Goal: Task Accomplishment & Management: Complete application form

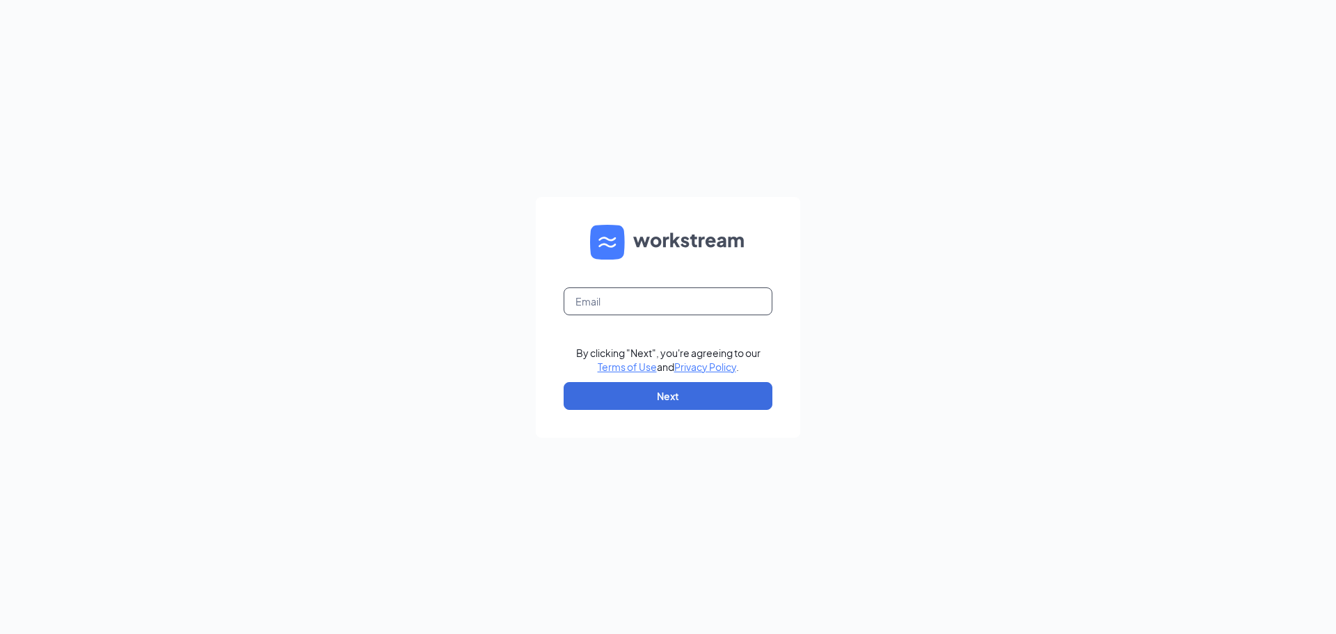
click at [628, 302] on input "text" at bounding box center [668, 301] width 209 height 28
type input "b"
type input "[EMAIL_ADDRESS][DOMAIN_NAME]"
click at [626, 386] on button "Next" at bounding box center [668, 396] width 209 height 28
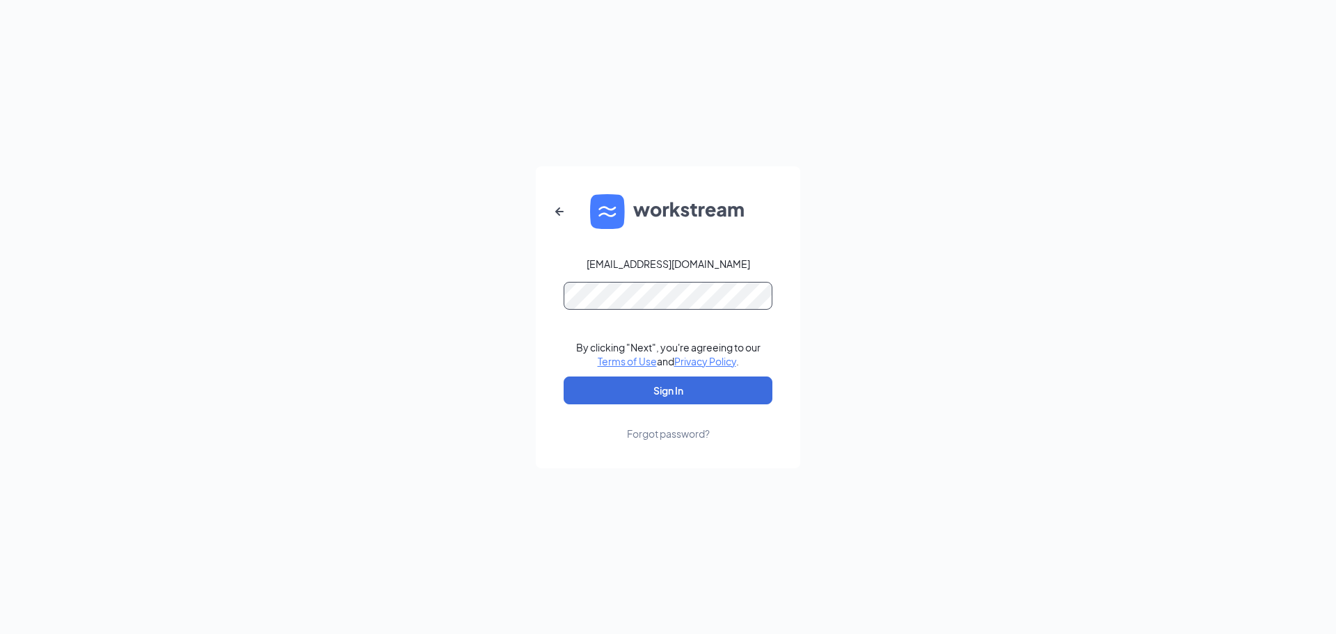
click at [564, 376] on button "Sign In" at bounding box center [668, 390] width 209 height 28
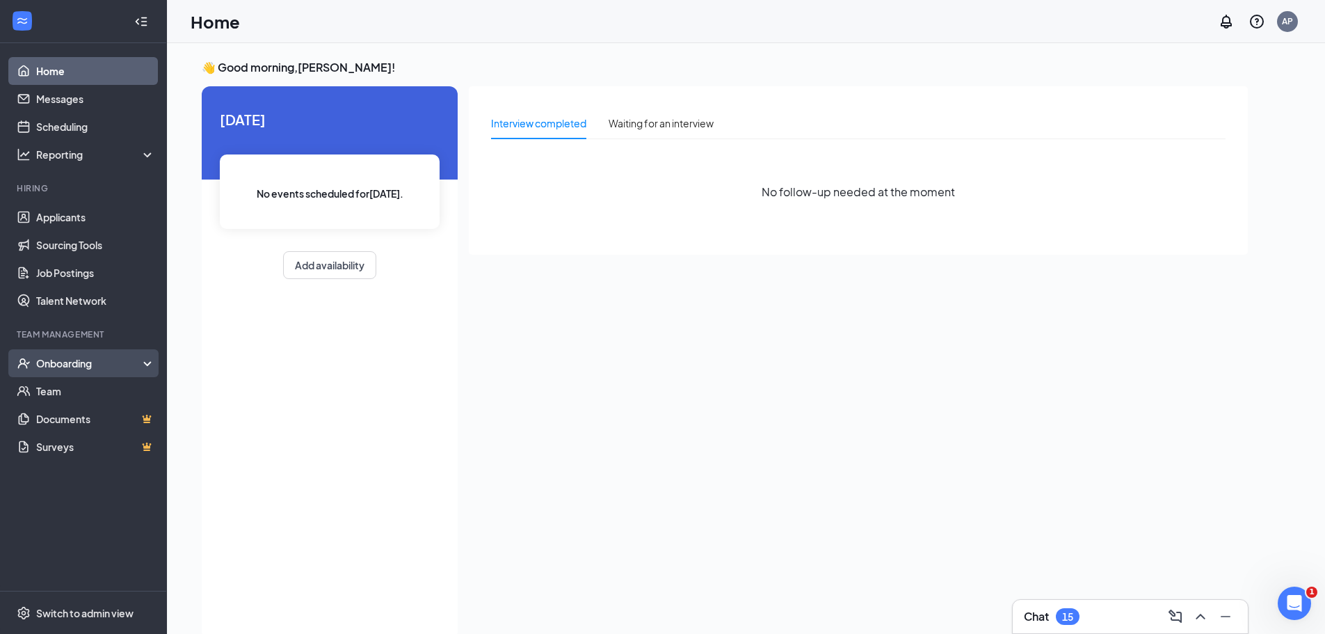
click at [88, 374] on div "Onboarding" at bounding box center [83, 363] width 167 height 28
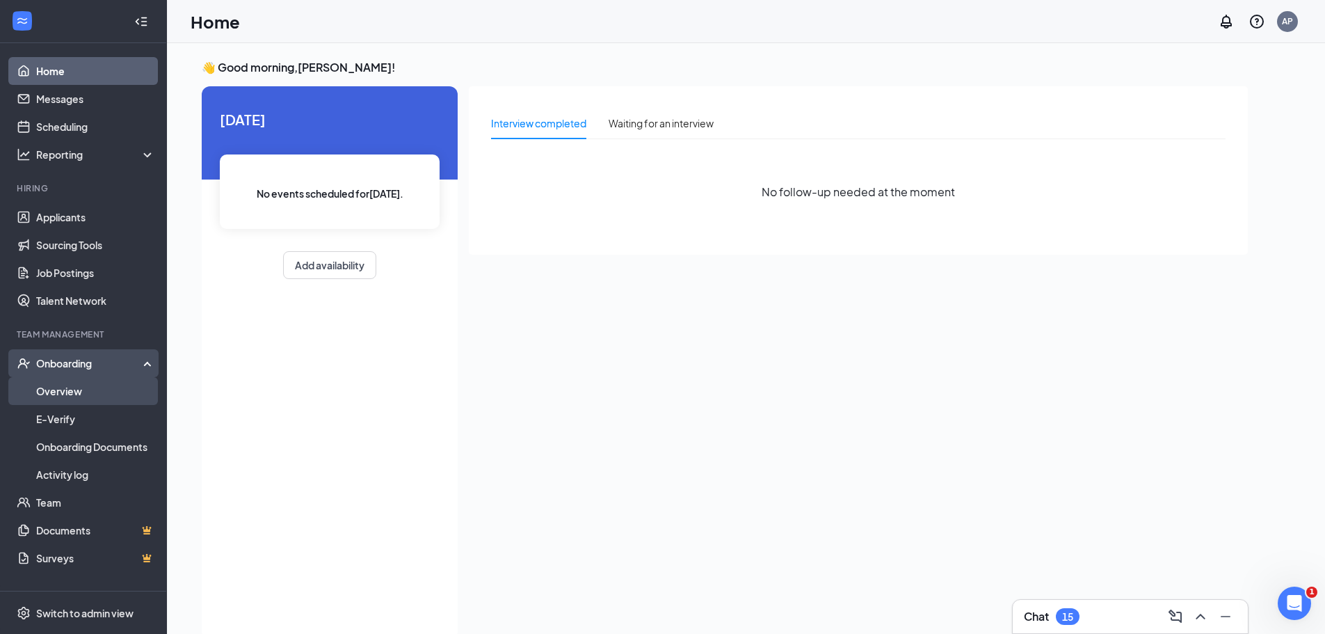
click at [74, 396] on link "Overview" at bounding box center [95, 391] width 119 height 28
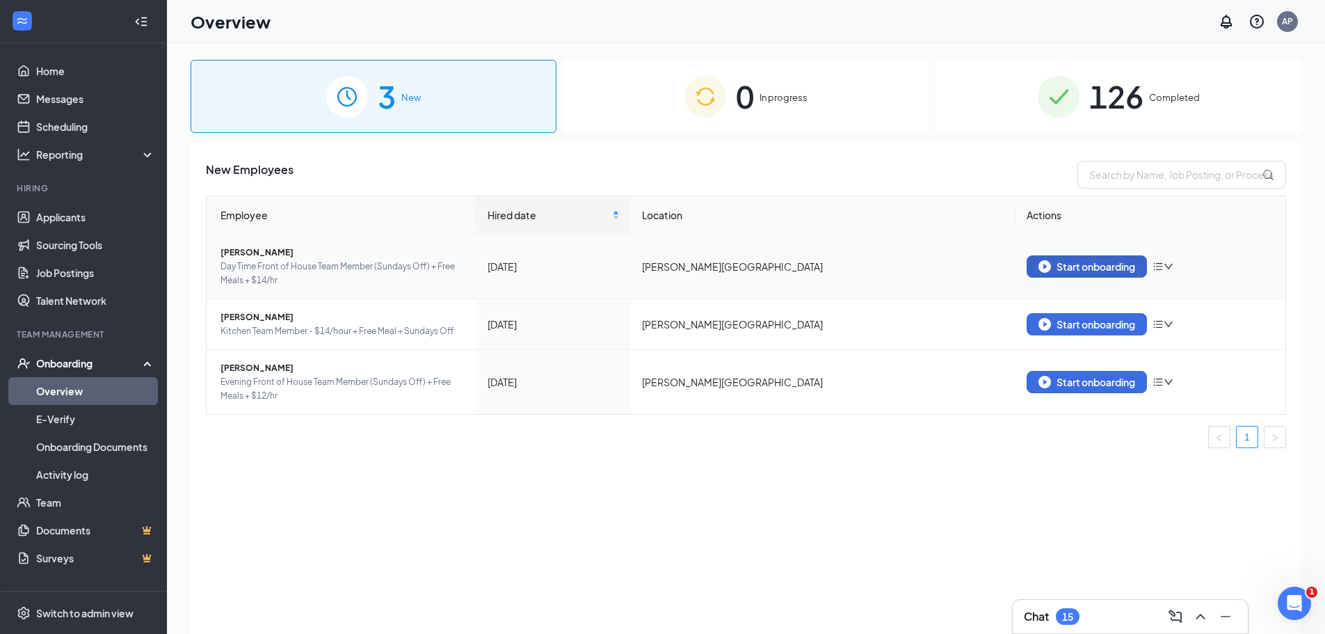
click at [1113, 260] on div "Start onboarding" at bounding box center [1087, 266] width 97 height 13
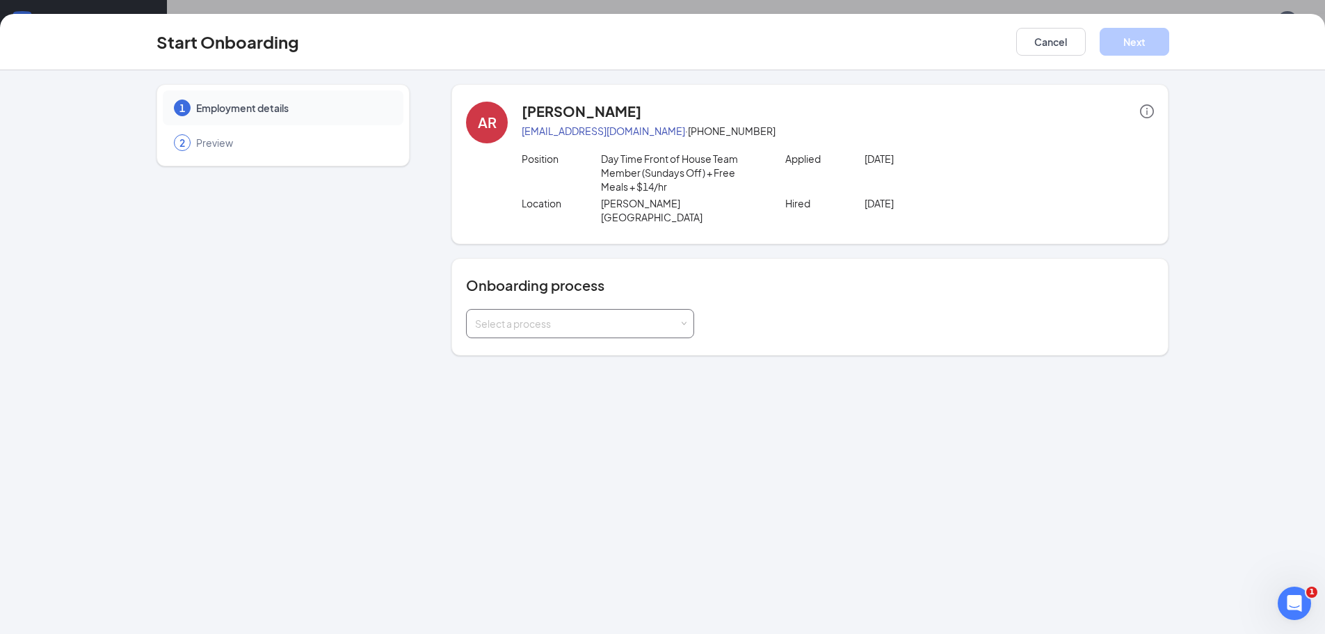
click at [622, 317] on div "Select a process" at bounding box center [577, 324] width 204 height 14
click at [612, 314] on input at bounding box center [580, 324] width 210 height 28
click at [602, 337] on span "All Team Members Onboarding" at bounding box center [542, 339] width 140 height 13
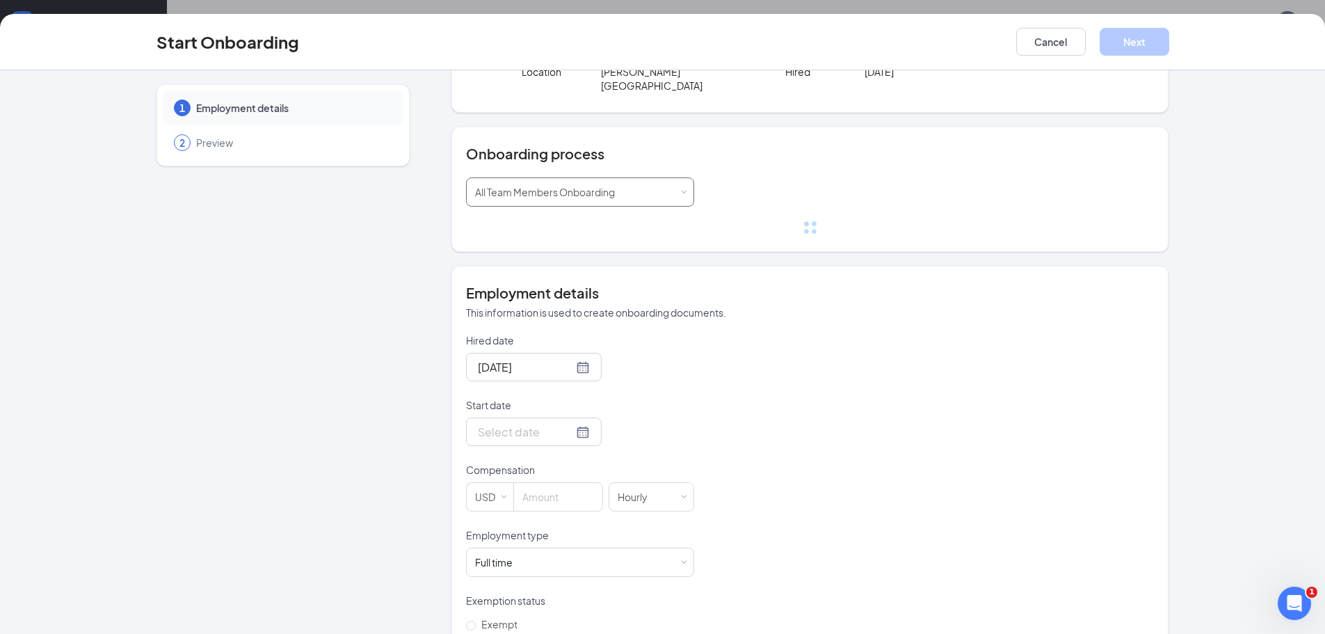
scroll to position [139, 0]
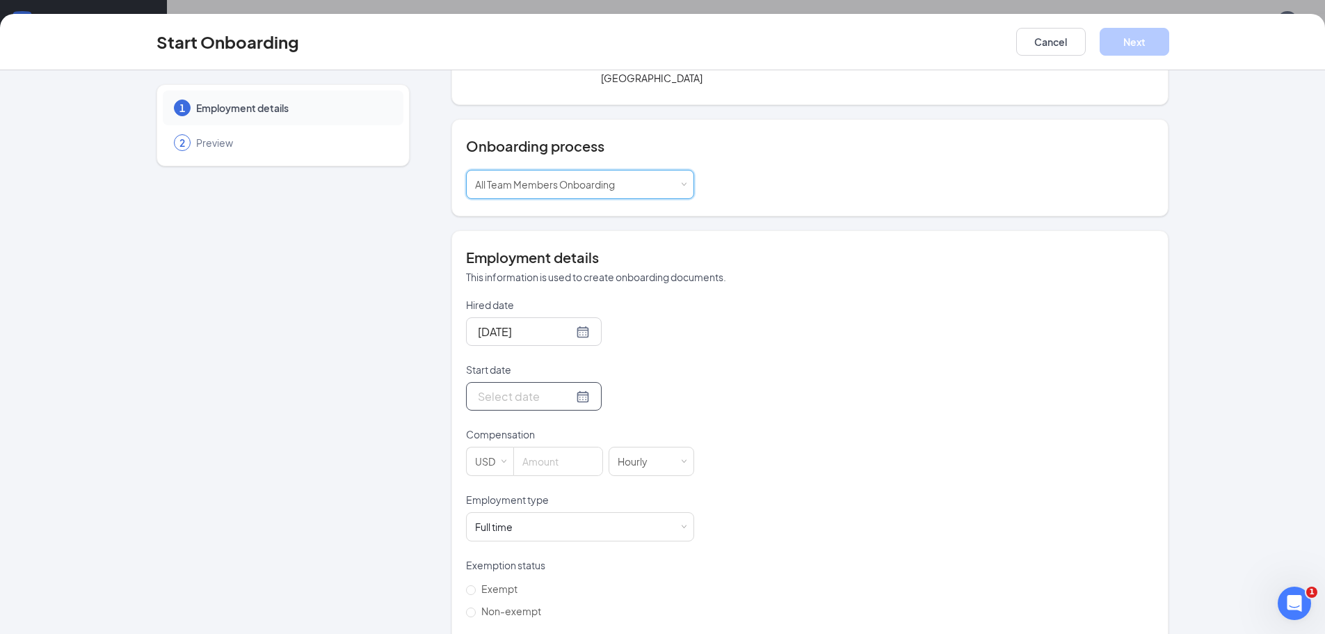
click at [563, 388] on div at bounding box center [534, 396] width 112 height 17
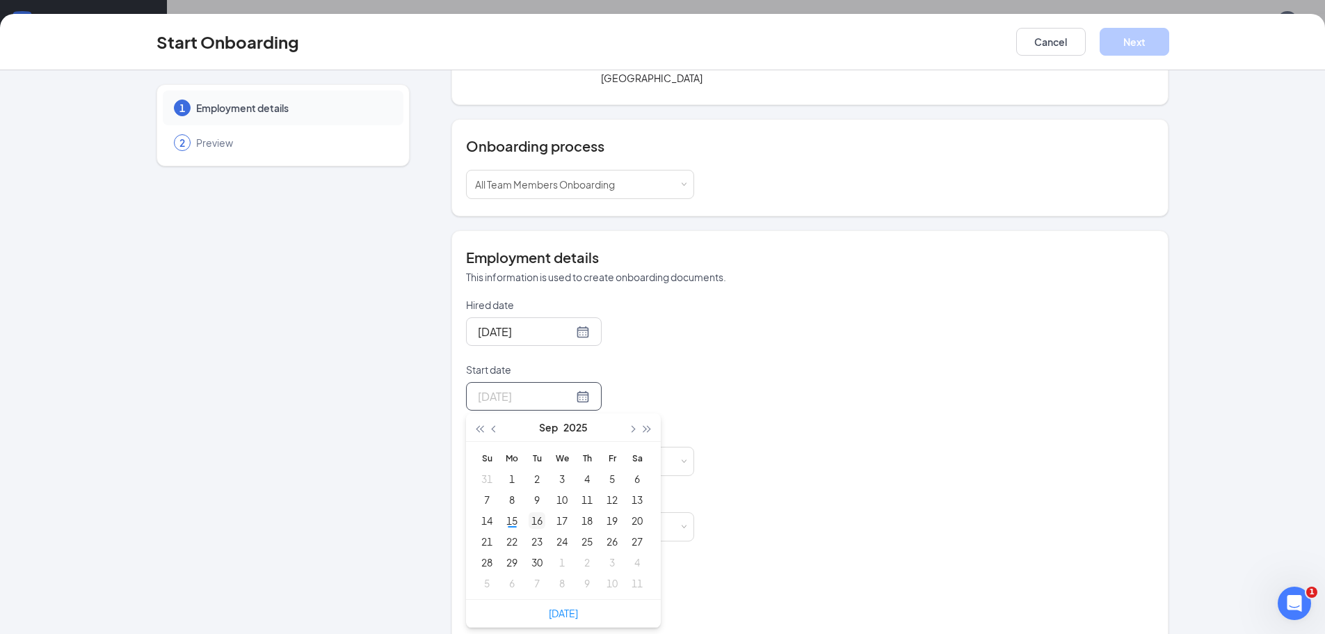
type input "Sep 16, 2025"
click at [532, 512] on div "16" at bounding box center [537, 520] width 17 height 17
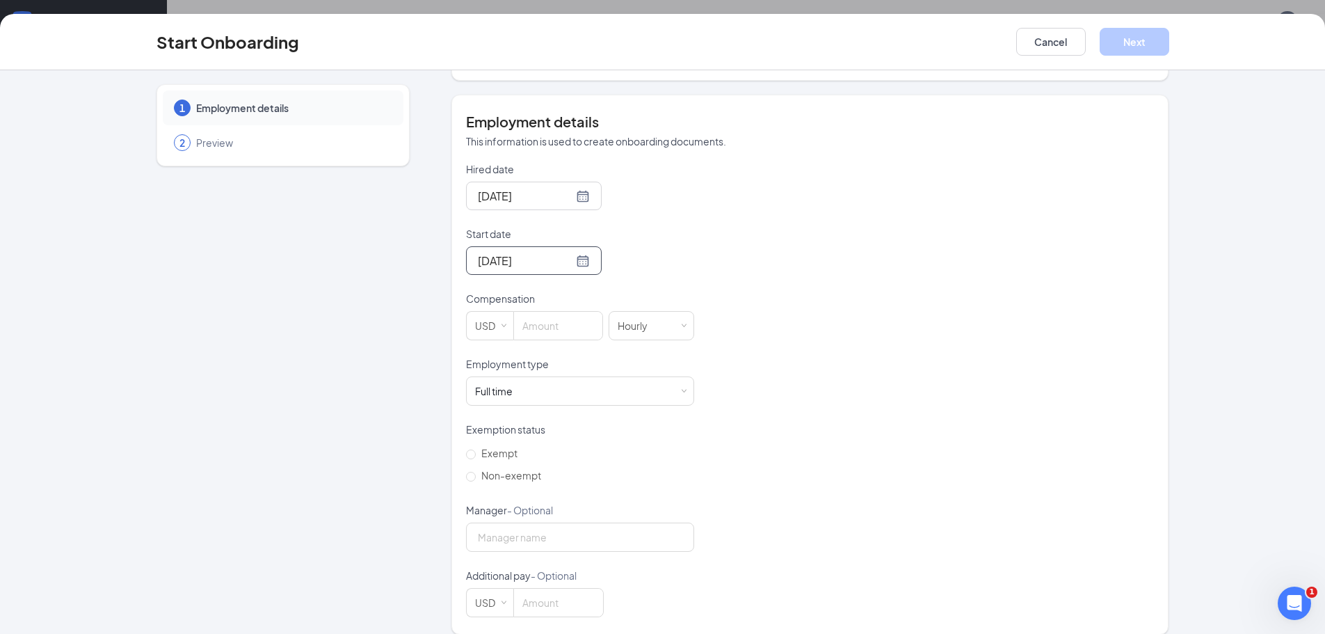
scroll to position [276, 0]
click at [576, 318] on input at bounding box center [558, 325] width 88 height 28
type input "14"
click at [504, 399] on form "Hired date Sep 12, 2025 Start date Sep 16, 2025 Sep 2025 Su Mo Tu We Th Fr Sa 3…" at bounding box center [580, 388] width 228 height 455
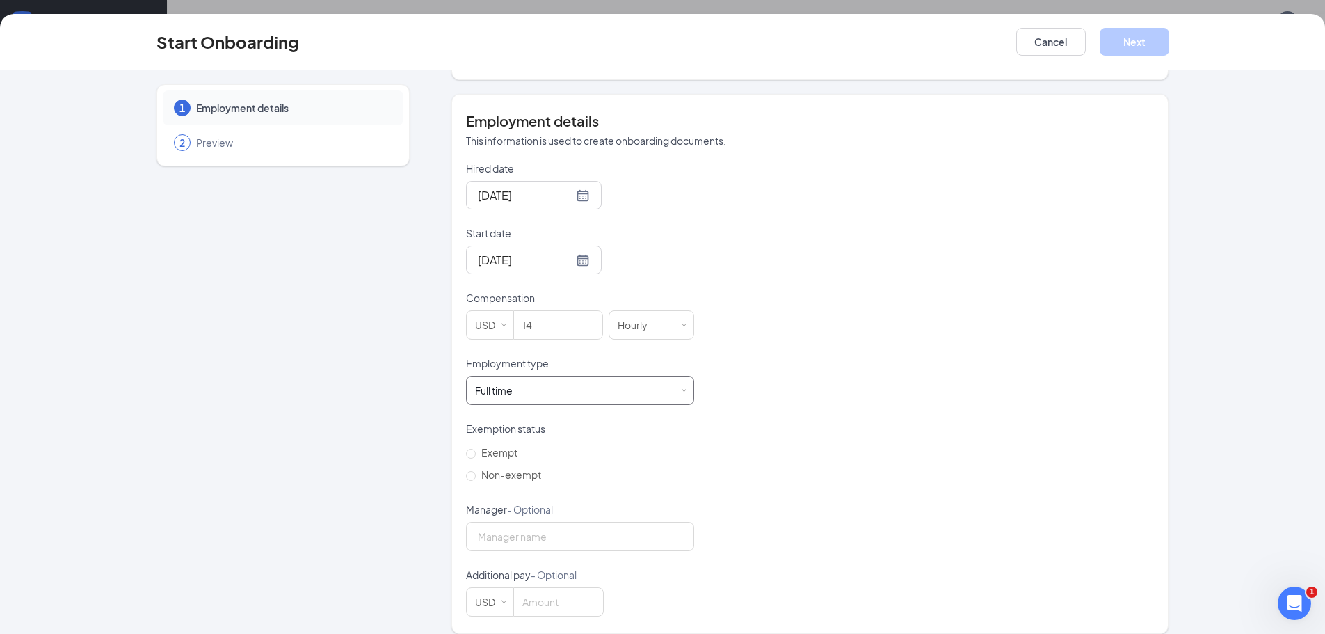
click at [516, 383] on div "Full time Works 30+ hours per week and is reasonably expected to work" at bounding box center [498, 390] width 47 height 14
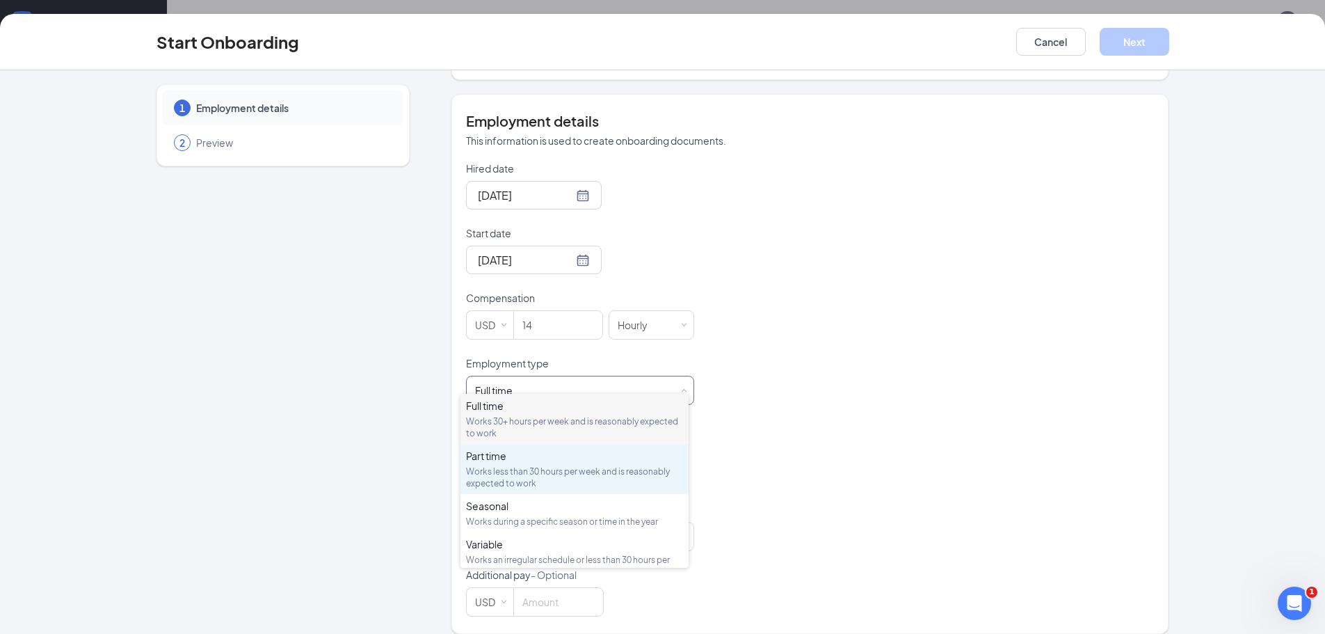
click at [543, 472] on div "Works less than 30 hours per week and is reasonably expected to work" at bounding box center [574, 477] width 217 height 24
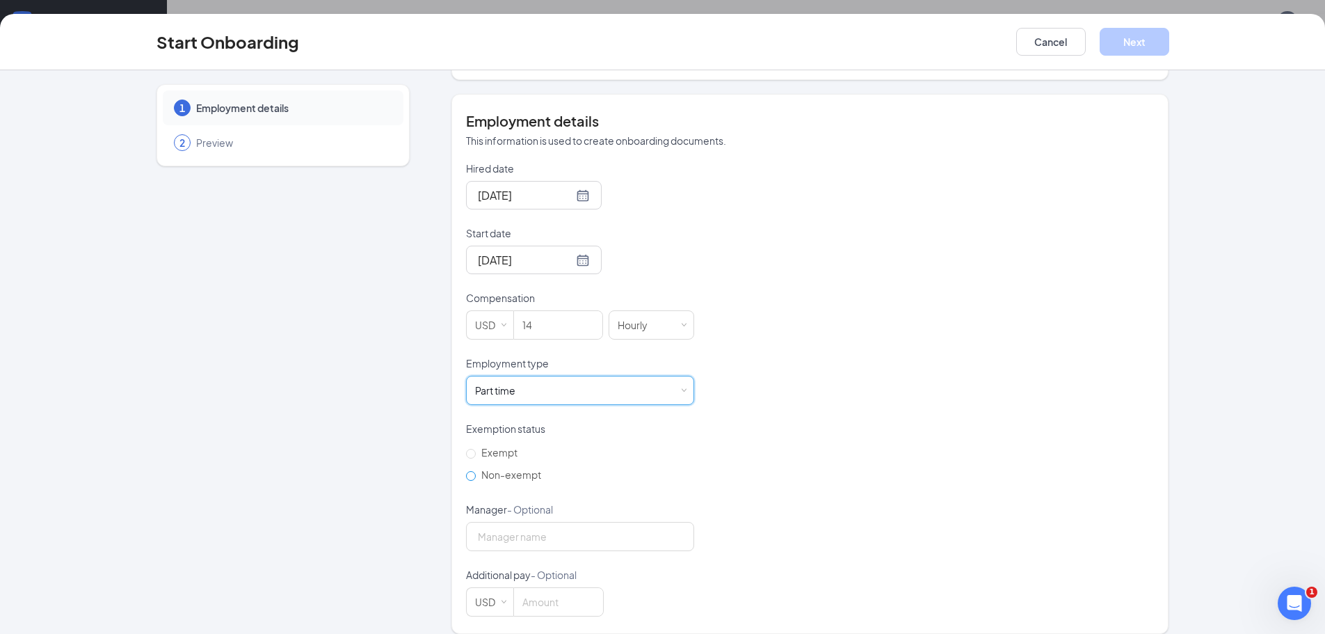
click at [520, 468] on span "Non-exempt" at bounding box center [511, 474] width 71 height 13
click at [476, 471] on input "Non-exempt" at bounding box center [471, 476] width 10 height 10
radio input "true"
click at [523, 522] on input "Manager - Optional" at bounding box center [580, 536] width 228 height 29
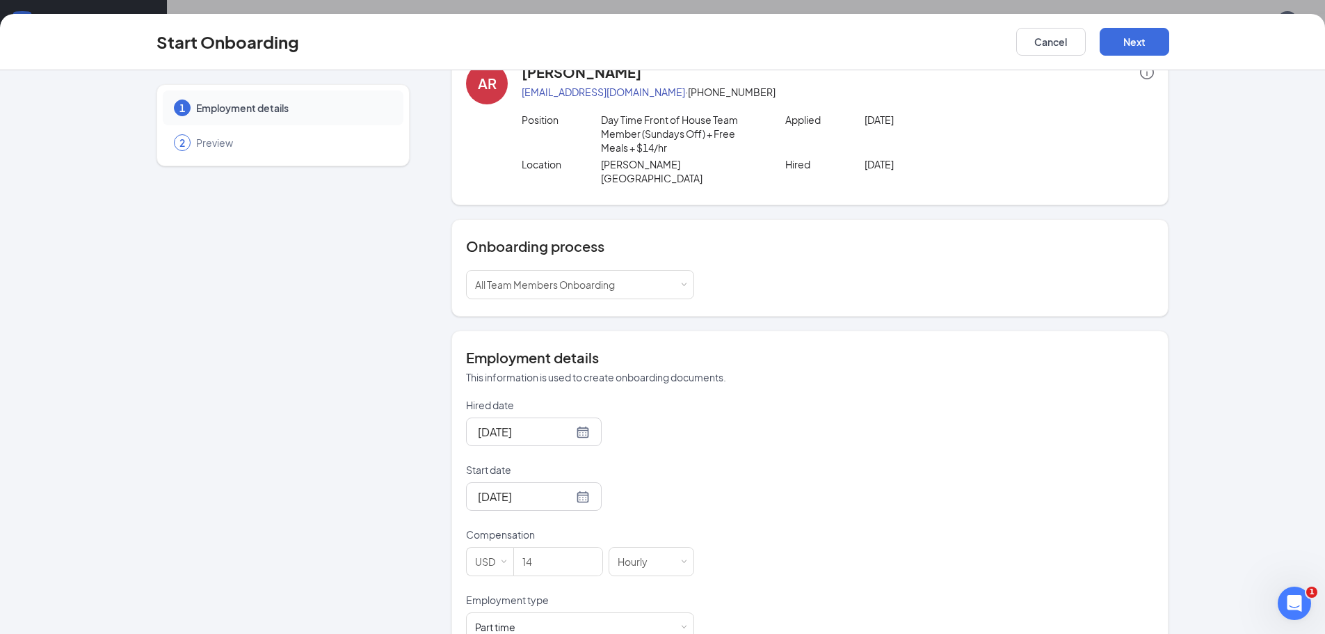
scroll to position [0, 0]
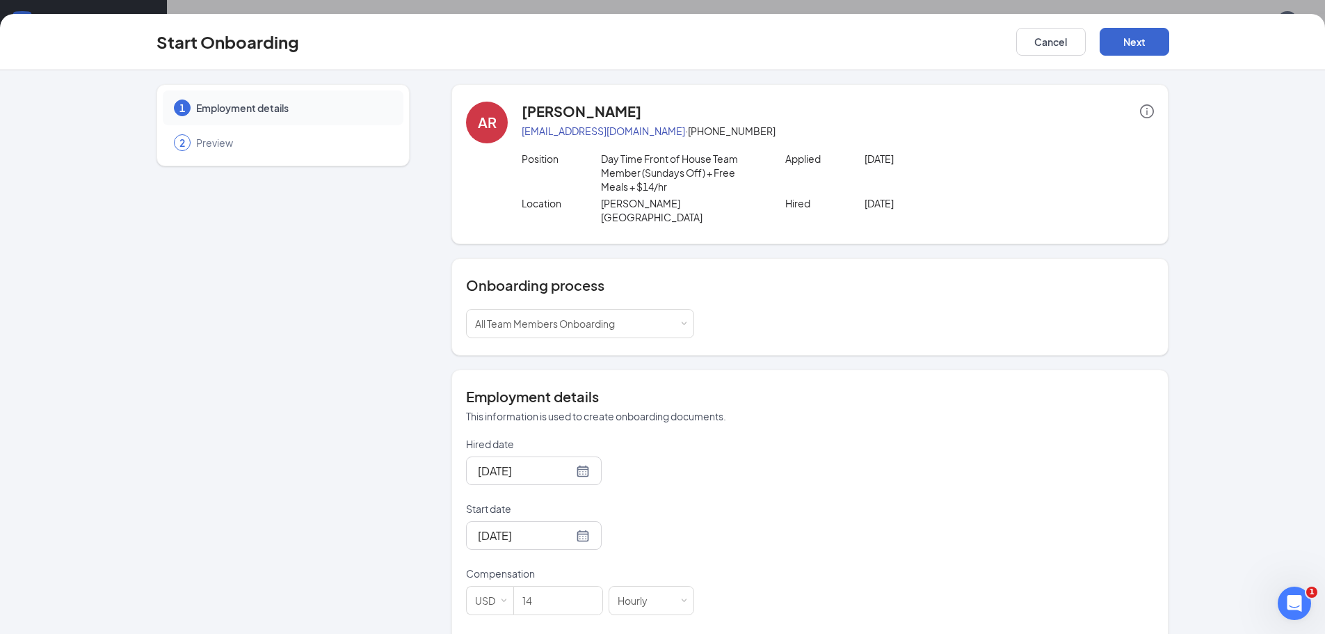
type input "Aubrey Pearre"
click at [1126, 35] on button "Next" at bounding box center [1135, 42] width 70 height 28
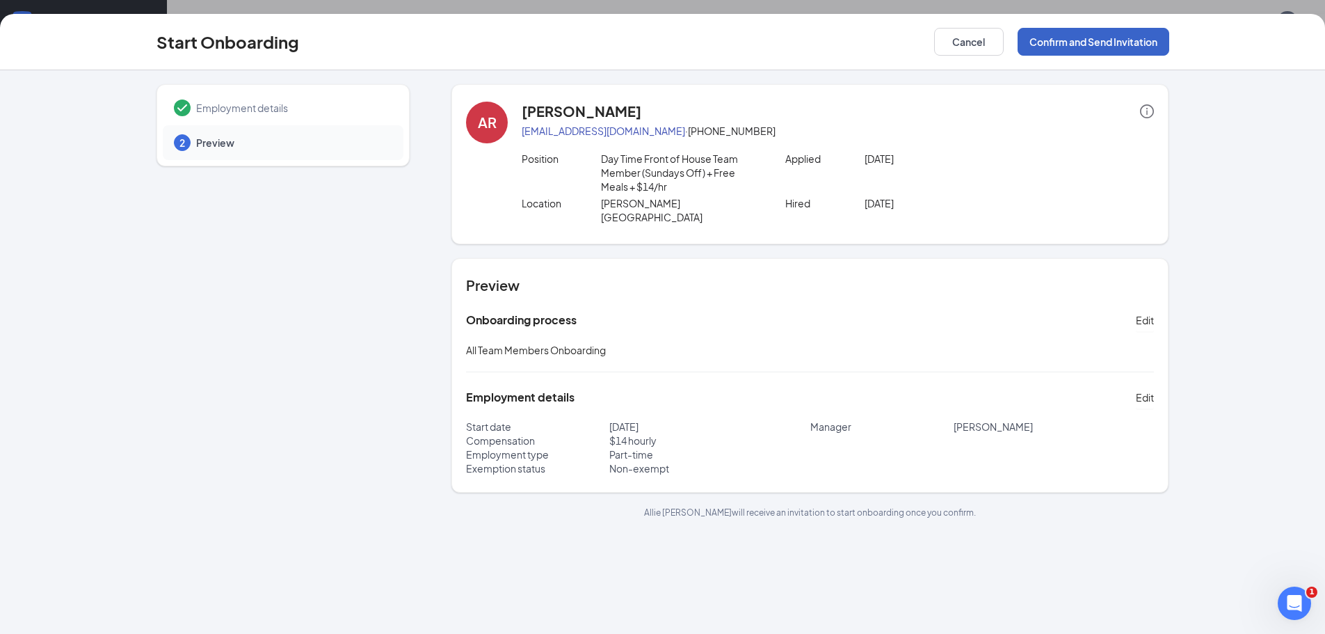
click at [1073, 45] on button "Confirm and Send Invitation" at bounding box center [1094, 42] width 152 height 28
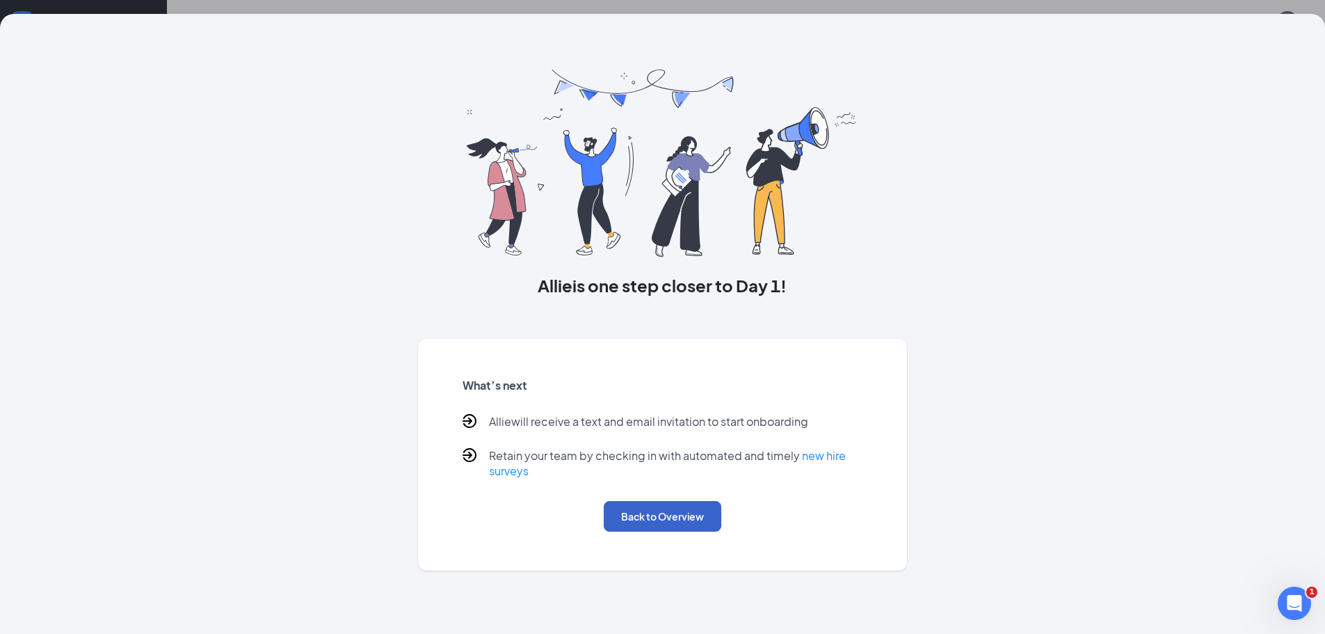
click at [703, 523] on button "Back to Overview" at bounding box center [663, 516] width 118 height 31
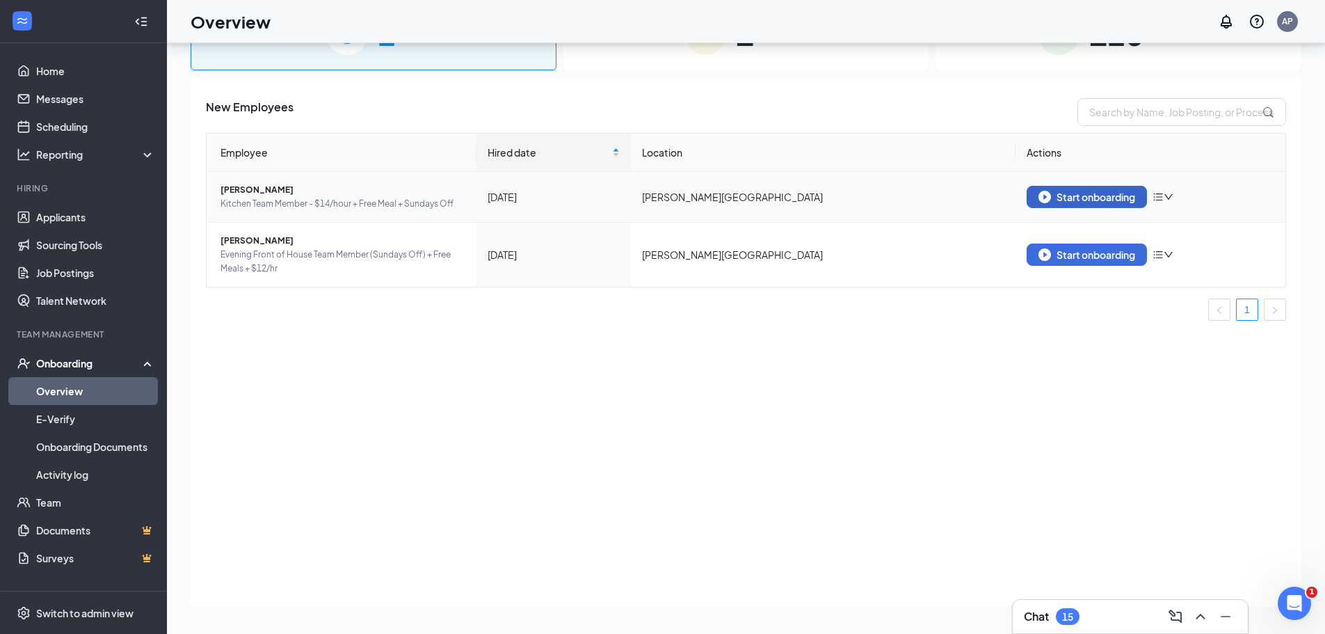
click at [1115, 202] on div "Start onboarding" at bounding box center [1087, 197] width 97 height 13
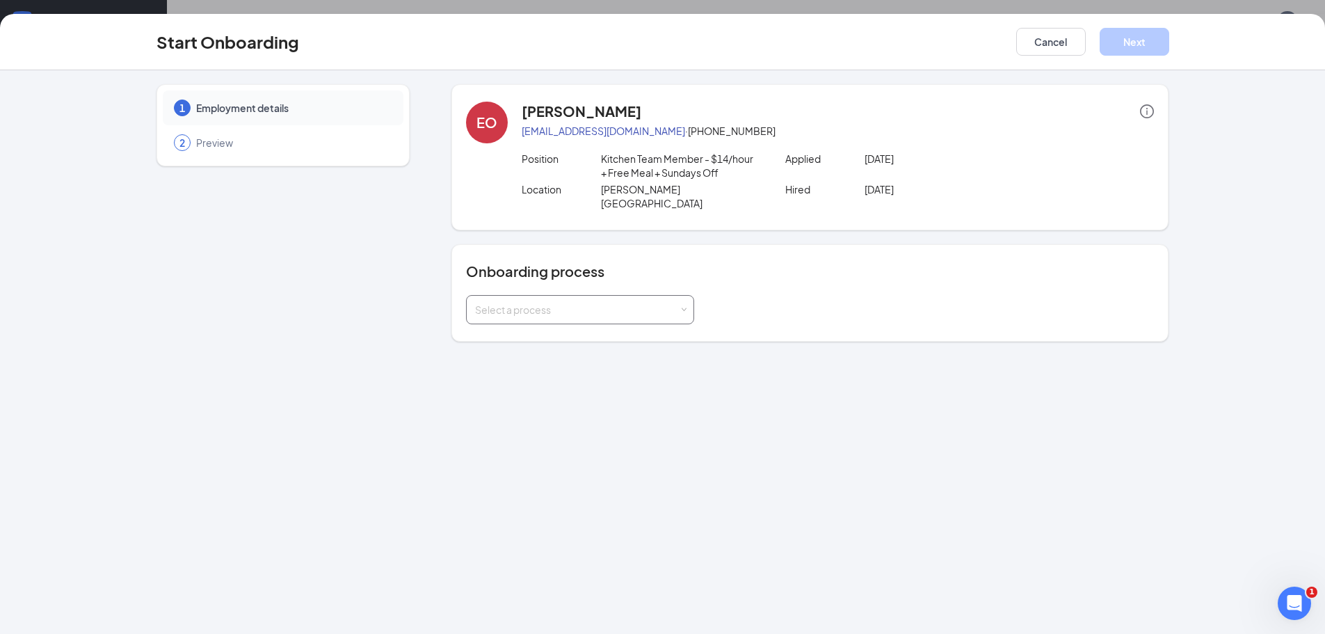
click at [582, 303] on div "Select a process" at bounding box center [577, 310] width 204 height 14
click at [569, 334] on li "All Team Members Onboarding" at bounding box center [580, 325] width 228 height 25
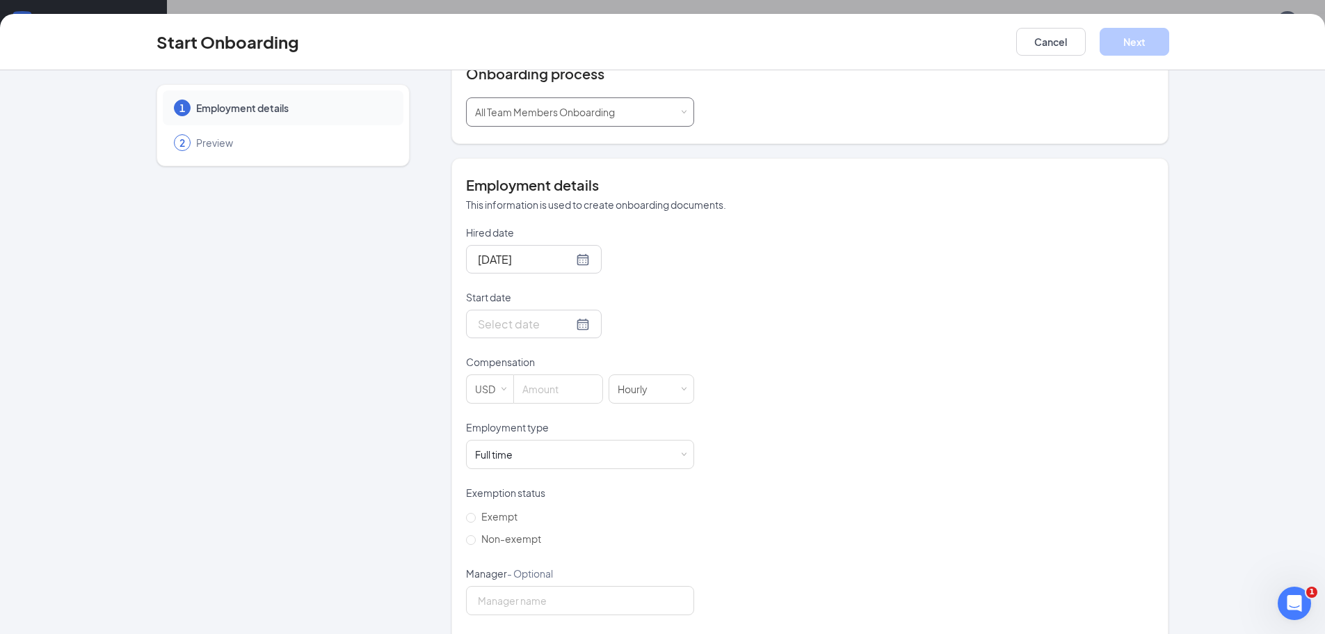
scroll to position [209, 0]
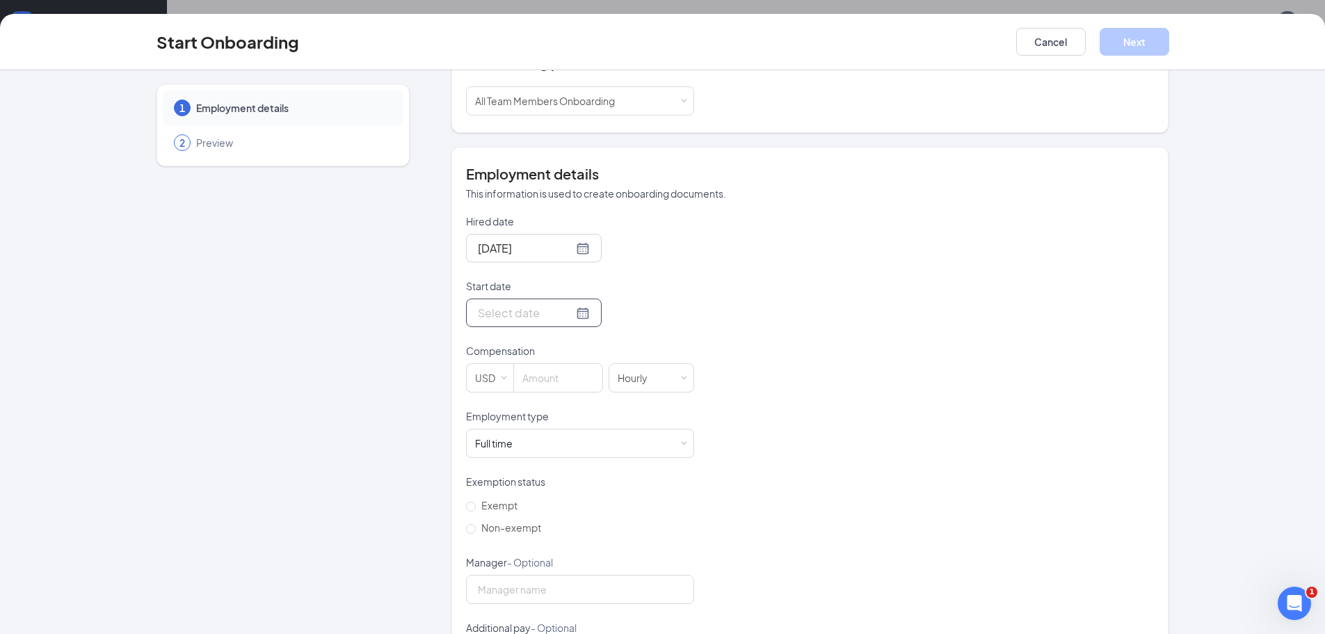
click at [578, 298] on div at bounding box center [534, 312] width 136 height 29
type input "Sep 16, 2025"
click at [536, 429] on div "16" at bounding box center [537, 437] width 17 height 17
click at [536, 364] on input at bounding box center [558, 378] width 88 height 28
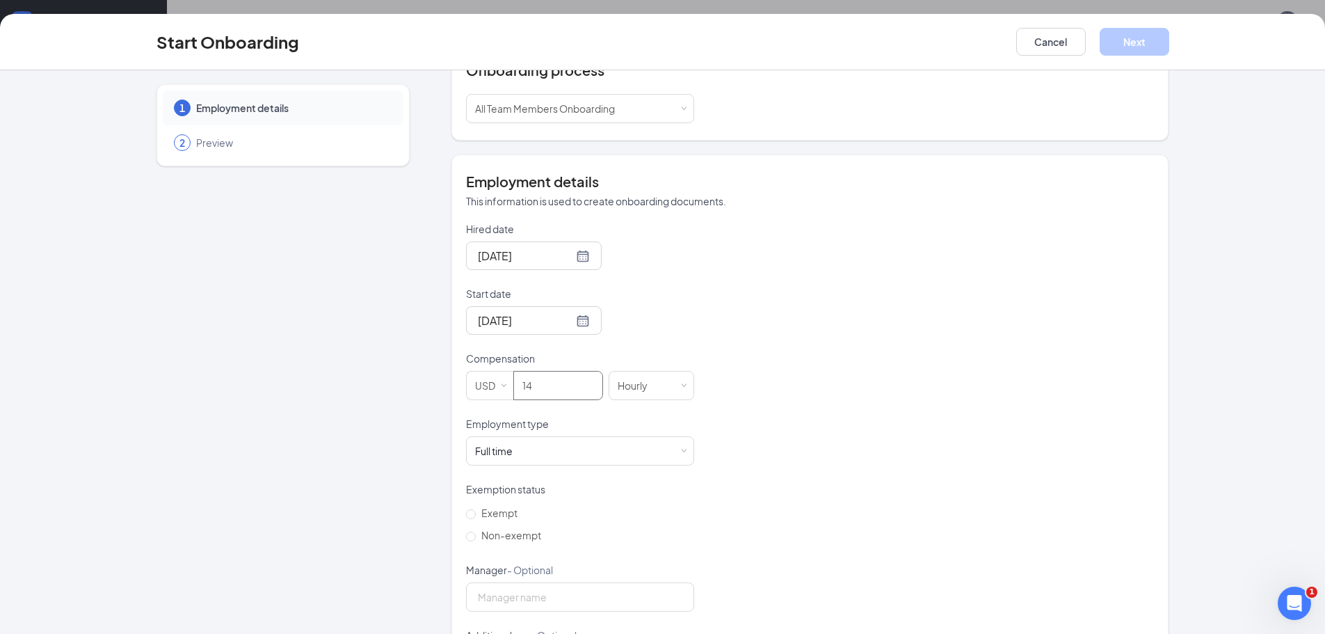
scroll to position [262, 0]
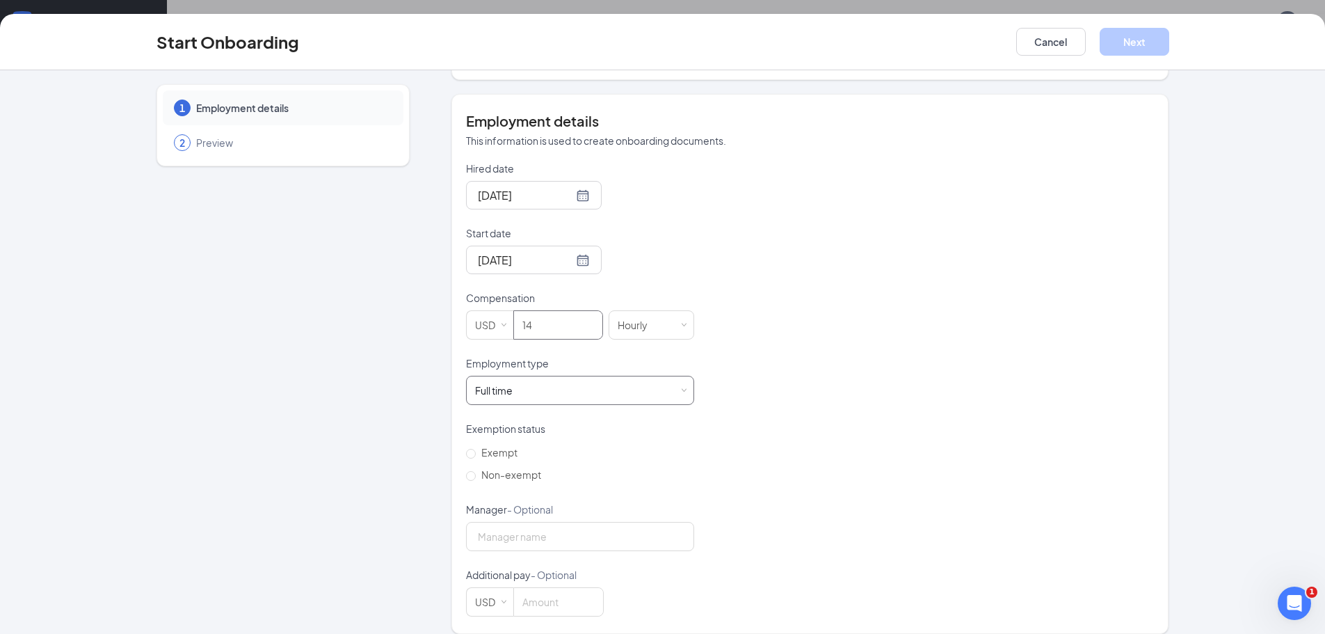
type input "14"
click at [559, 376] on div "Full time Works 30+ hours per week and is reasonably expected to work" at bounding box center [580, 390] width 210 height 28
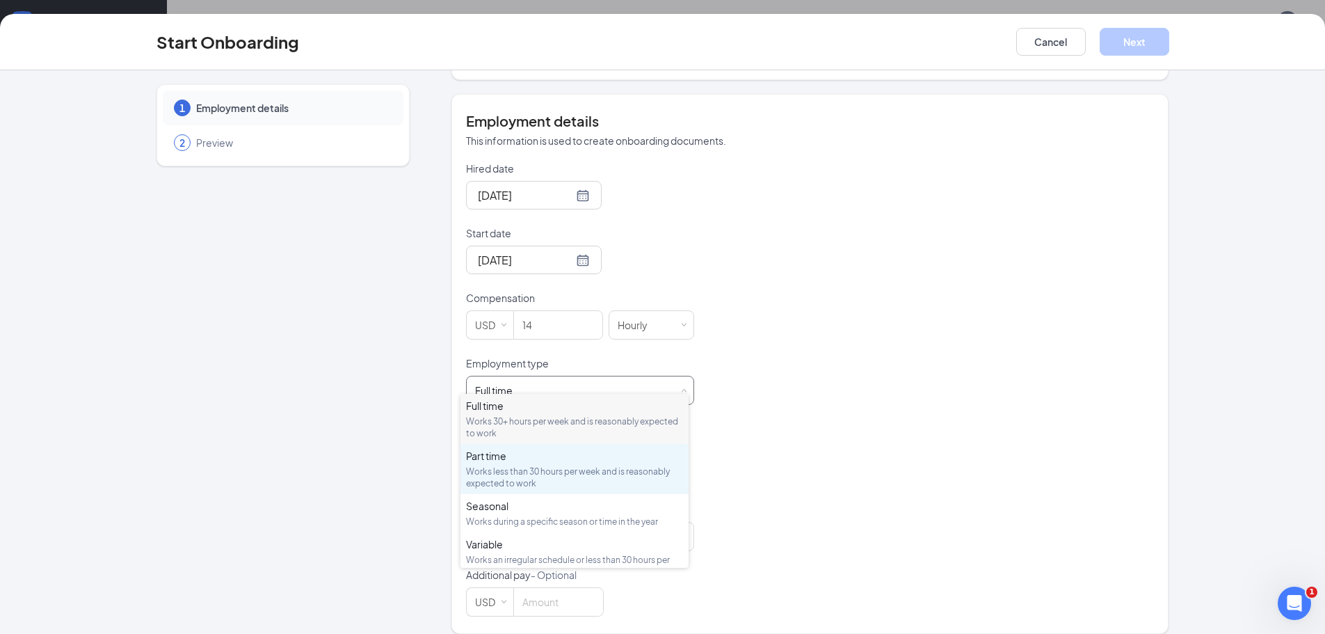
click at [538, 452] on div "Part time" at bounding box center [574, 456] width 217 height 14
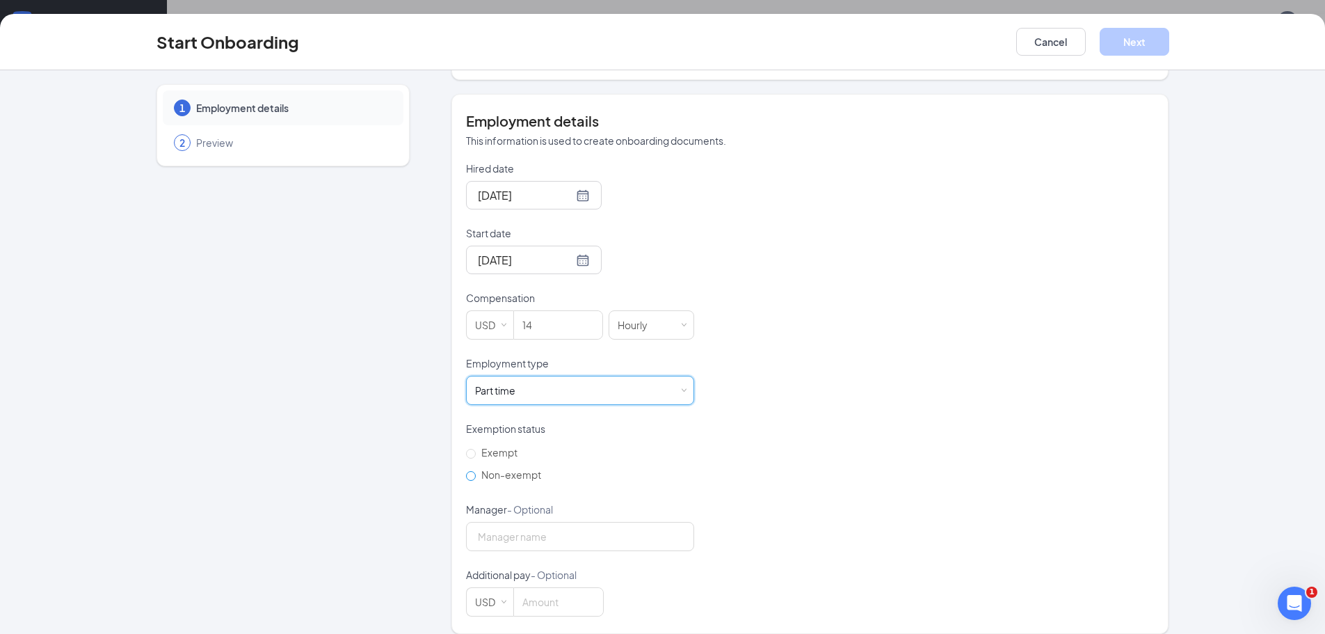
click at [499, 468] on span "Non-exempt" at bounding box center [511, 474] width 71 height 13
click at [476, 471] on input "Non-exempt" at bounding box center [471, 476] width 10 height 10
radio input "true"
click at [532, 533] on input "Manager - Optional" at bounding box center [580, 536] width 228 height 29
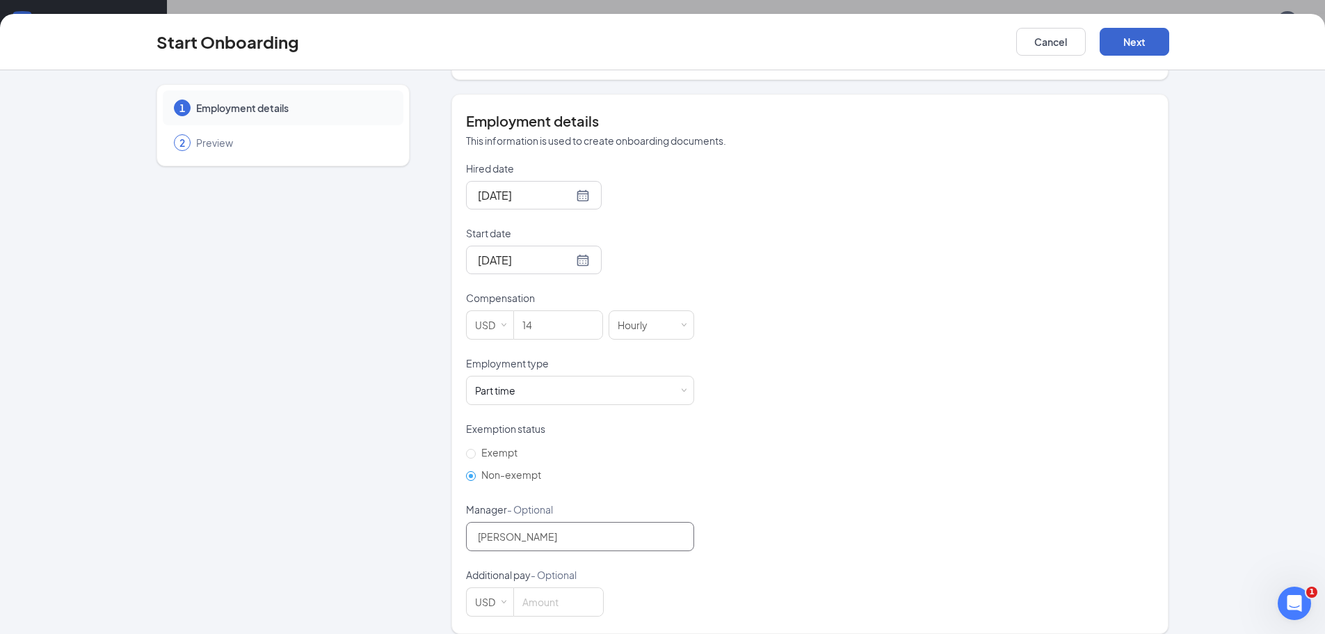
type input "Aubrey Pearre"
click at [1152, 40] on button "Next" at bounding box center [1135, 42] width 70 height 28
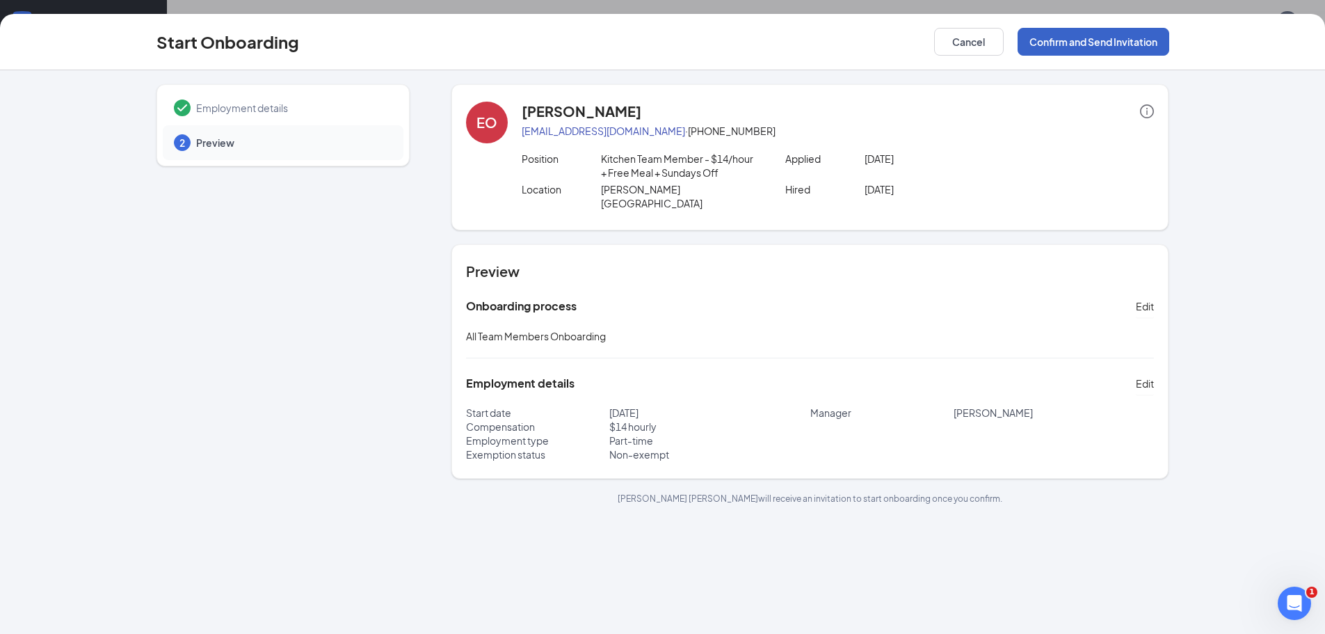
click at [1077, 35] on button "Confirm and Send Invitation" at bounding box center [1094, 42] width 152 height 28
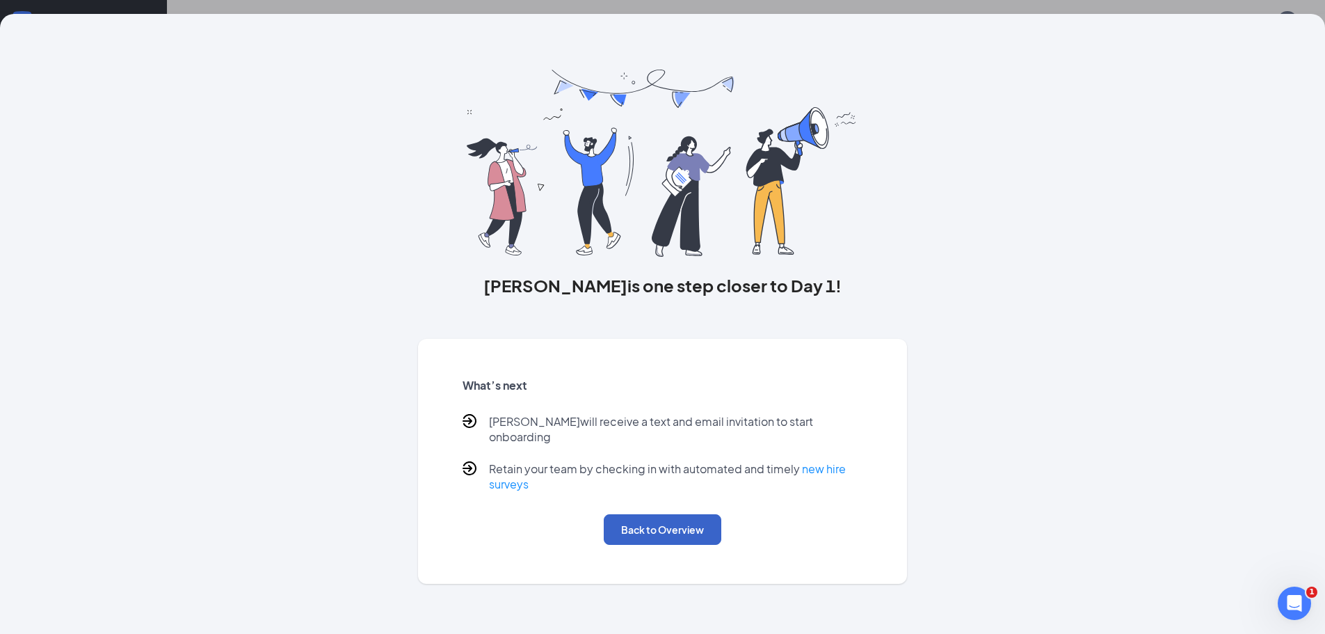
click at [678, 520] on button "Back to Overview" at bounding box center [663, 529] width 118 height 31
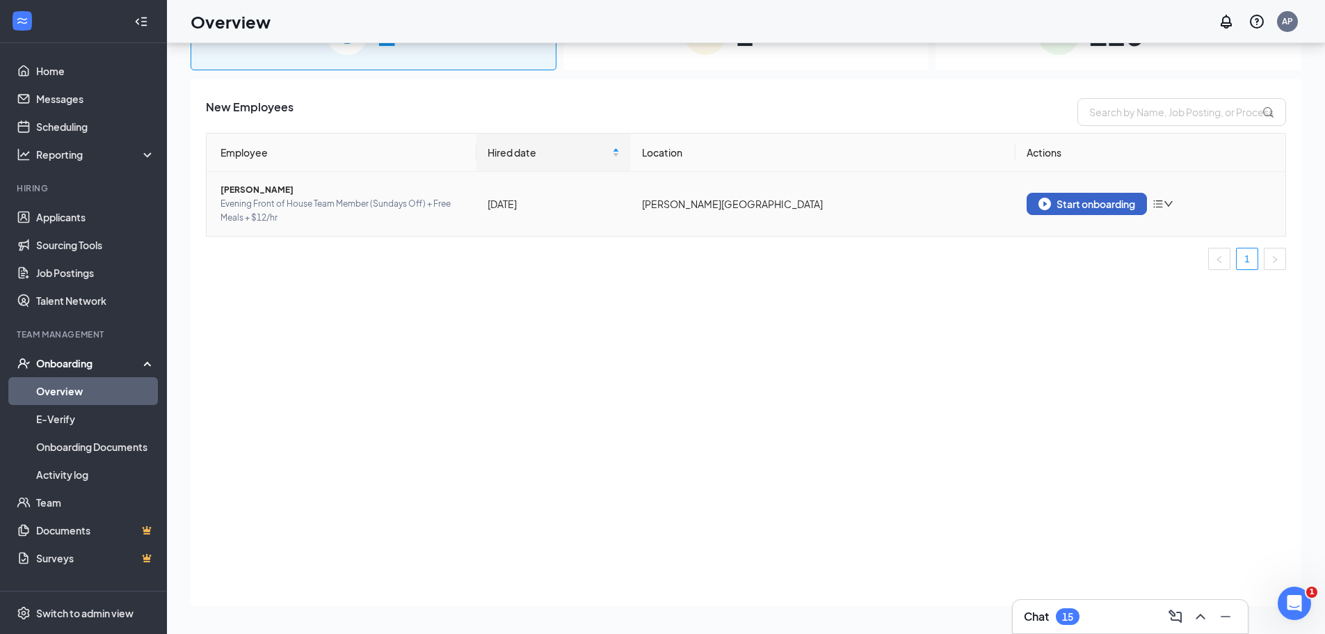
click at [1066, 206] on div "Start onboarding" at bounding box center [1087, 204] width 97 height 13
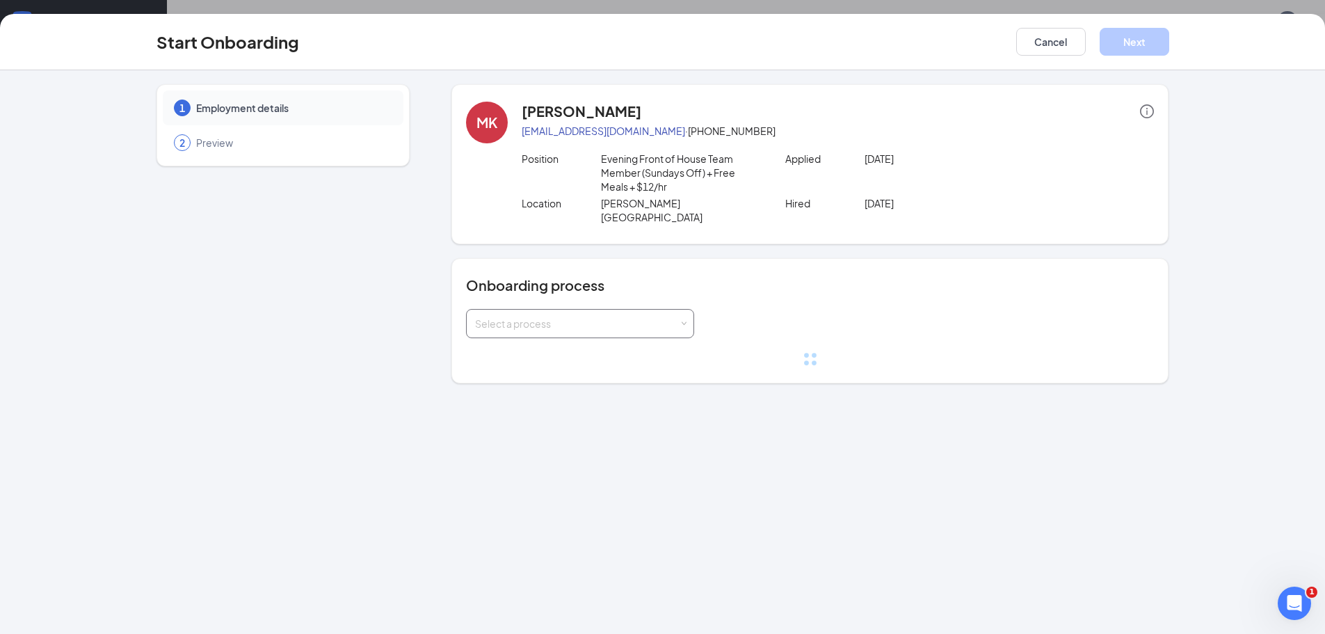
click at [527, 322] on div "Select a process" at bounding box center [580, 324] width 210 height 28
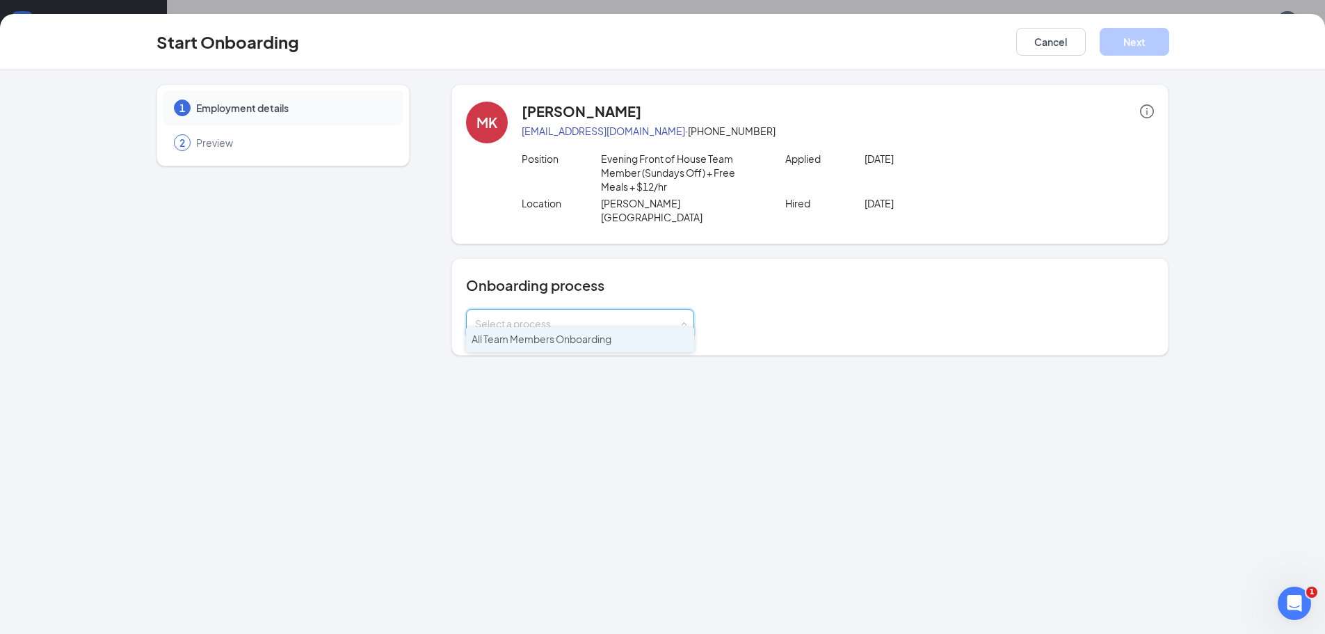
click at [556, 347] on li "All Team Members Onboarding" at bounding box center [580, 339] width 228 height 25
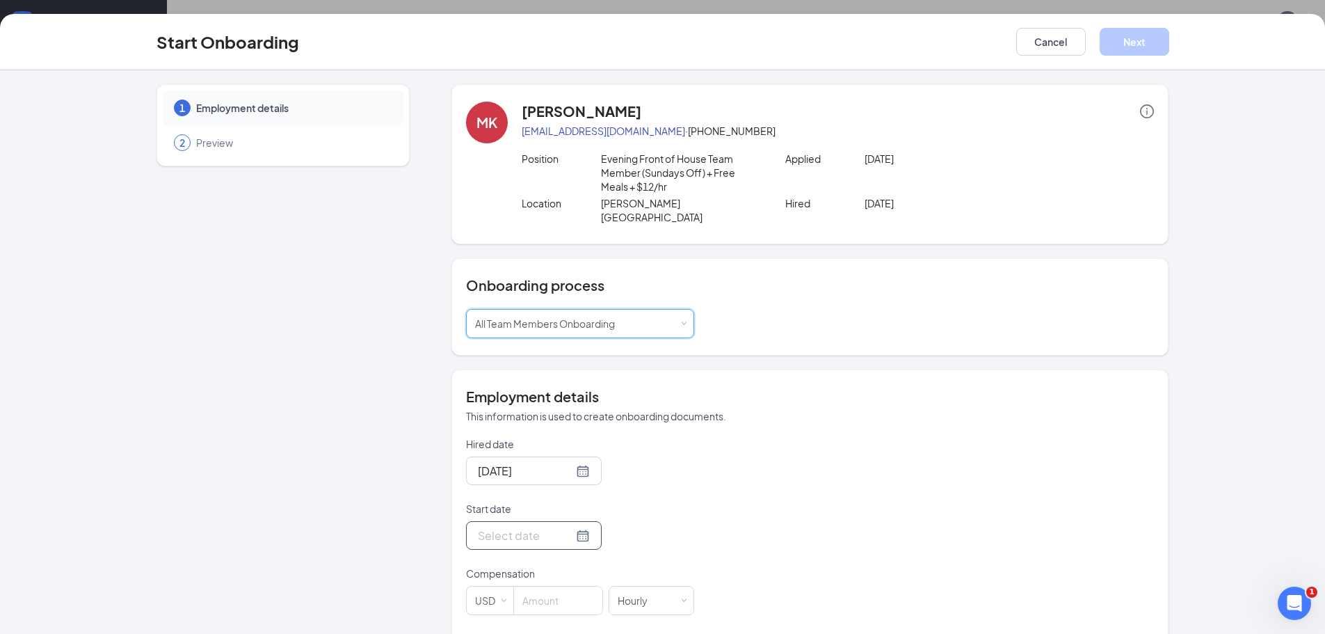
click at [564, 529] on div at bounding box center [534, 535] width 112 height 17
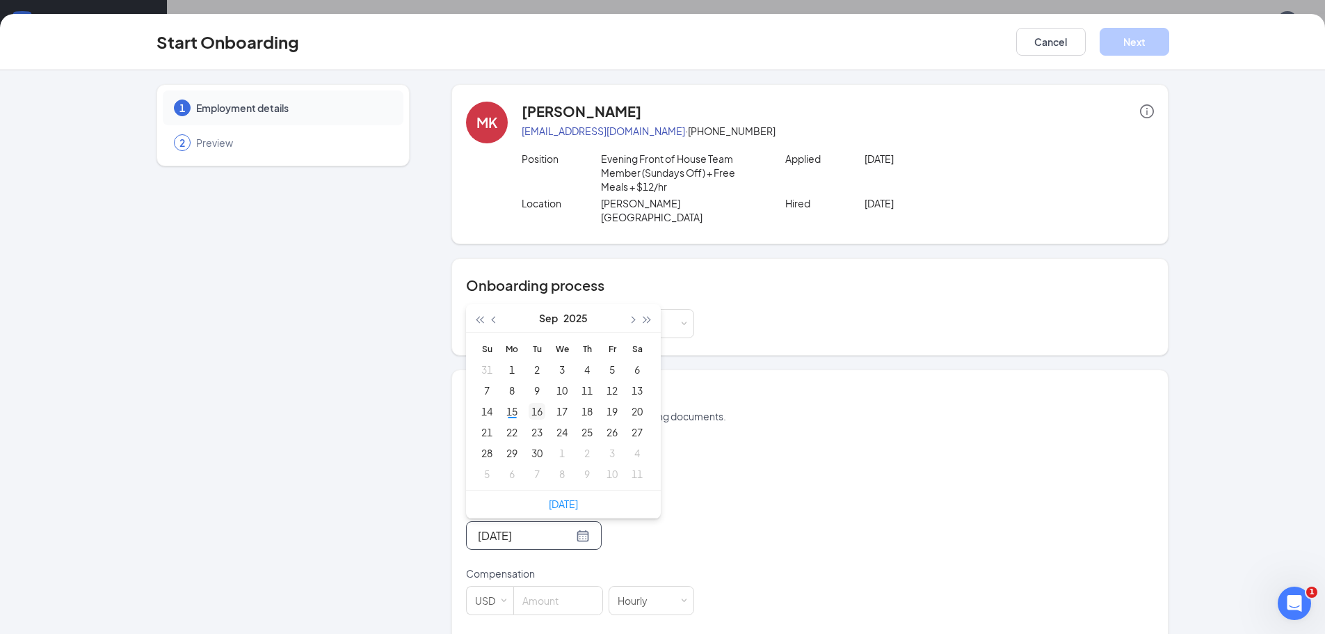
type input "Sep 16, 2025"
click at [531, 404] on div "16" at bounding box center [537, 411] width 17 height 17
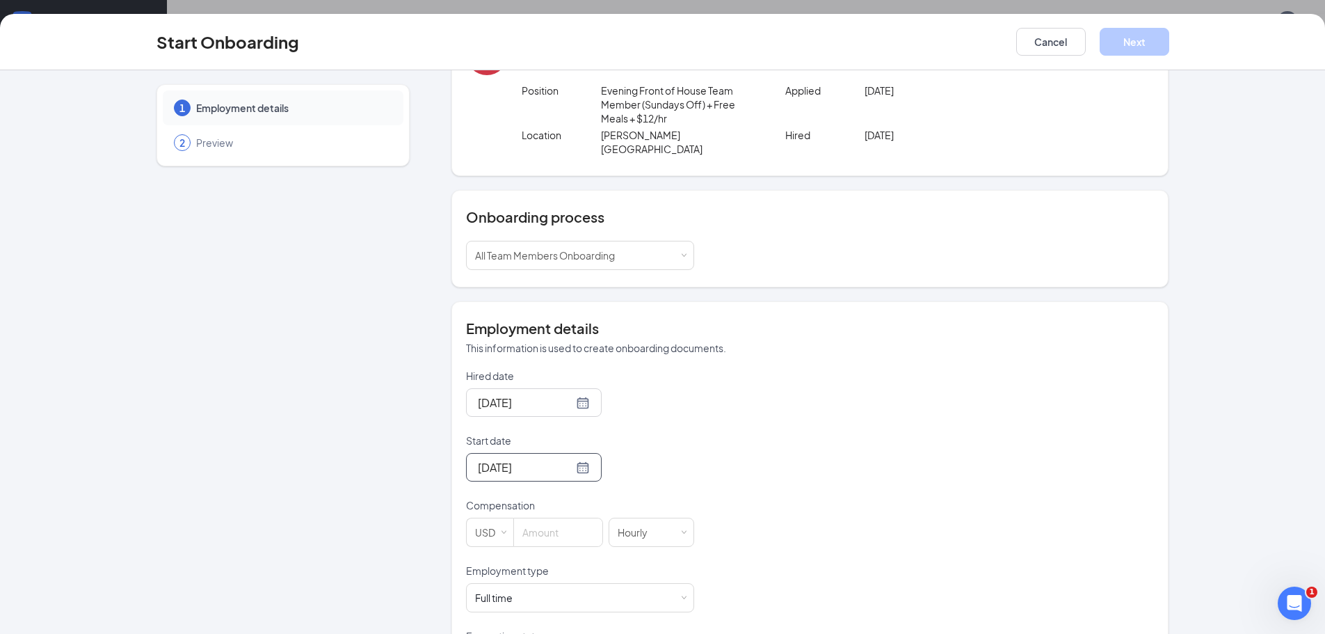
scroll to position [70, 0]
click at [553, 517] on input at bounding box center [558, 531] width 88 height 28
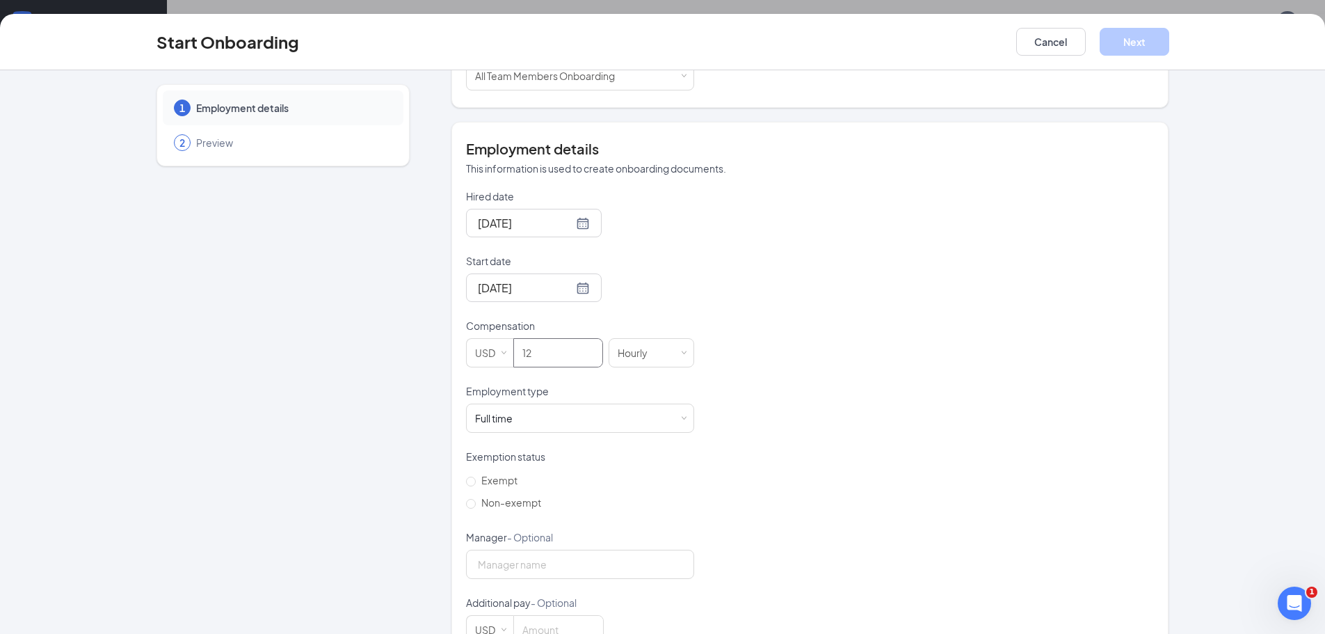
scroll to position [276, 0]
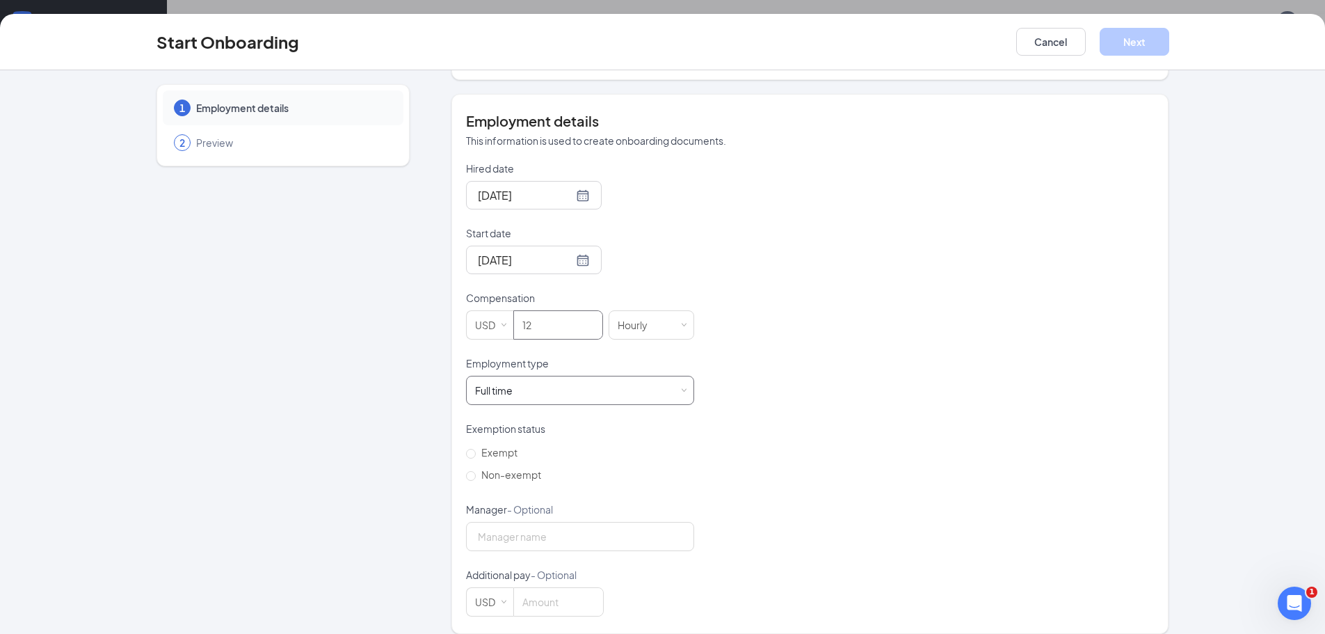
type input "12"
click at [632, 381] on div "Full time Works 30+ hours per week and is reasonably expected to work" at bounding box center [580, 390] width 210 height 28
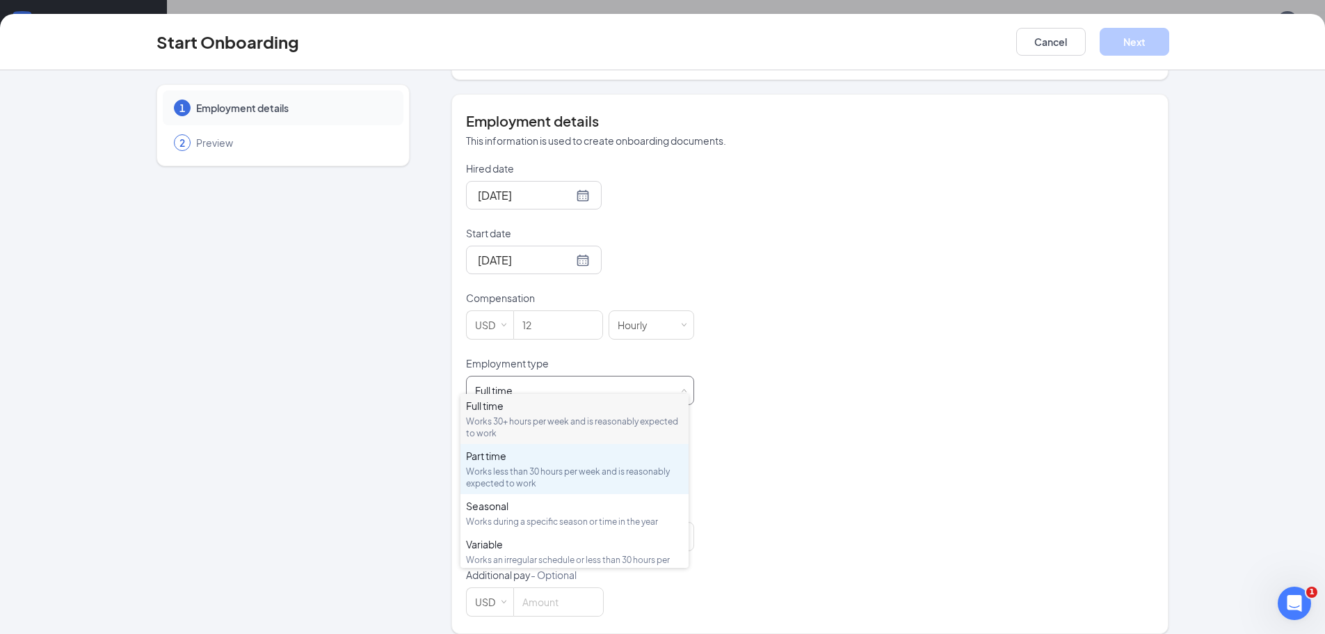
click at [555, 478] on div "Works less than 30 hours per week and is reasonably expected to work" at bounding box center [574, 477] width 217 height 24
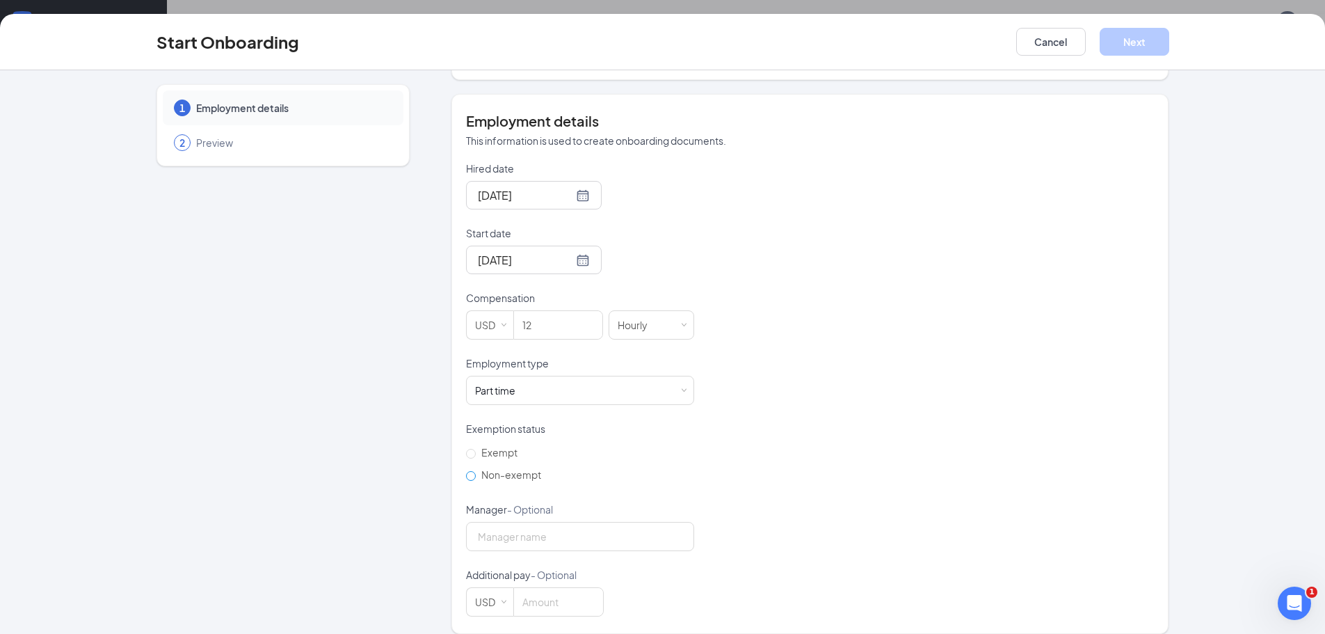
click at [521, 468] on span "Non-exempt" at bounding box center [511, 474] width 71 height 13
click at [476, 471] on input "Non-exempt" at bounding box center [471, 476] width 10 height 10
radio input "true"
click at [502, 523] on input "Manager - Optional" at bounding box center [580, 536] width 228 height 29
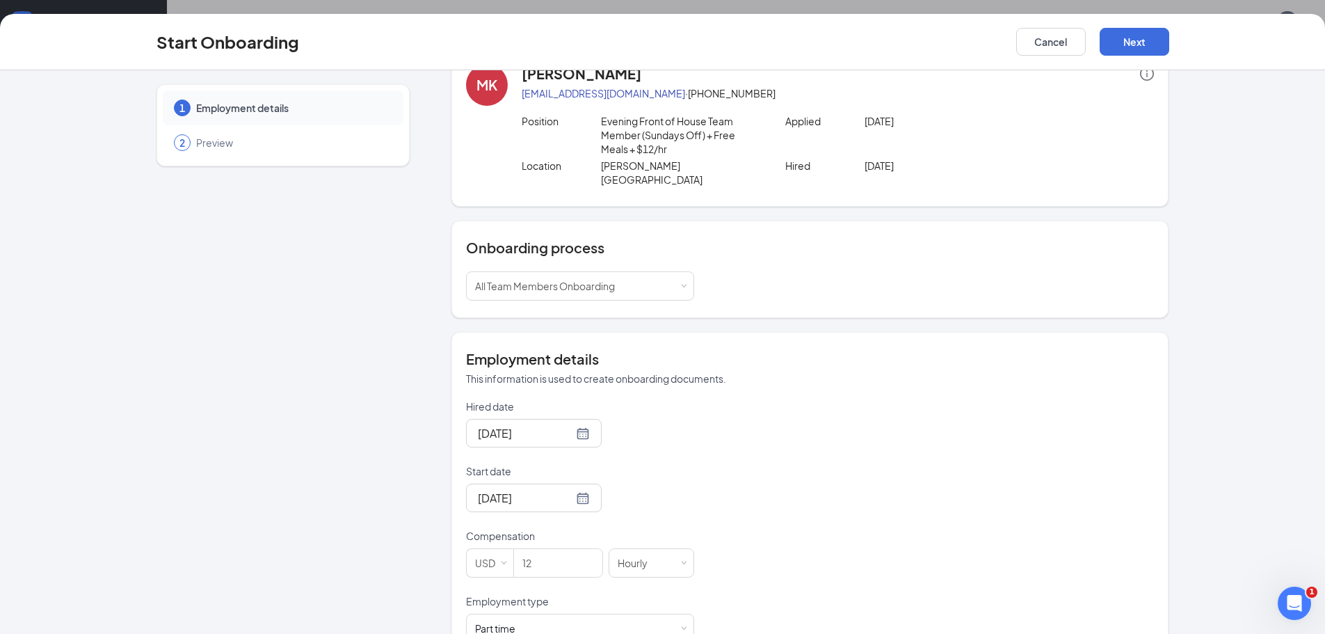
scroll to position [0, 0]
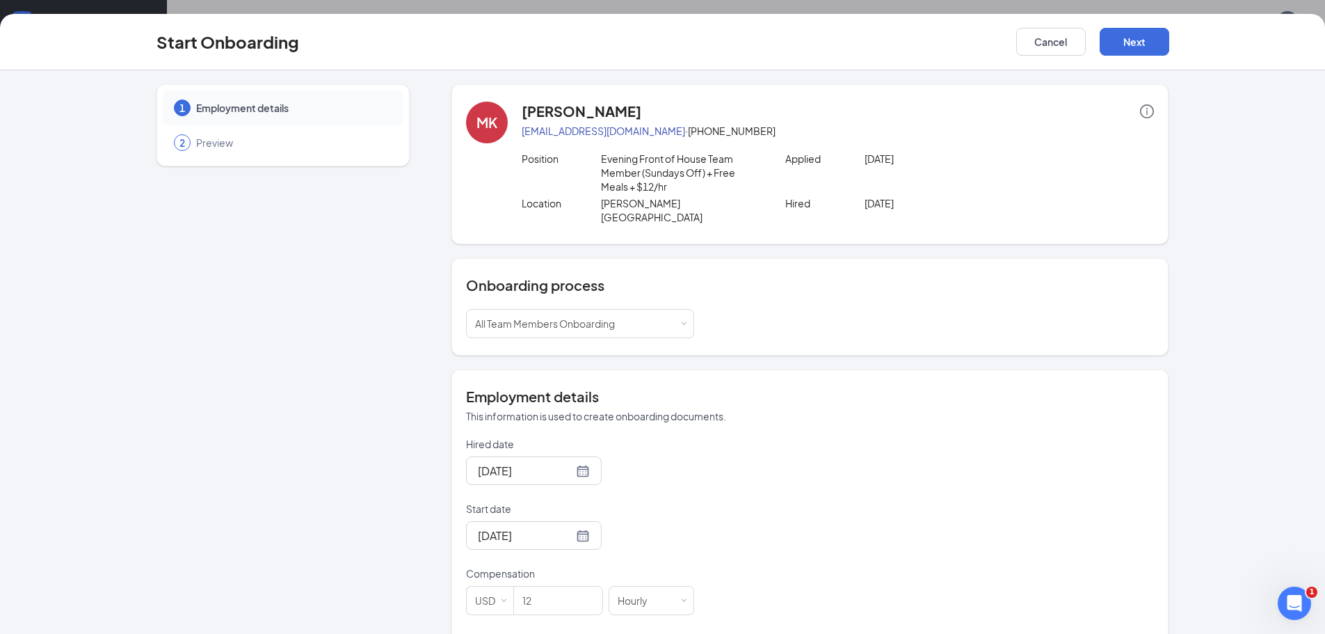
type input "Aubrey Pearre"
drag, startPoint x: 1109, startPoint y: 14, endPoint x: 1112, endPoint y: 22, distance: 8.8
click at [1110, 17] on div "Start Onboarding Cancel Next" at bounding box center [662, 42] width 1325 height 56
click at [1121, 46] on button "Next" at bounding box center [1135, 42] width 70 height 28
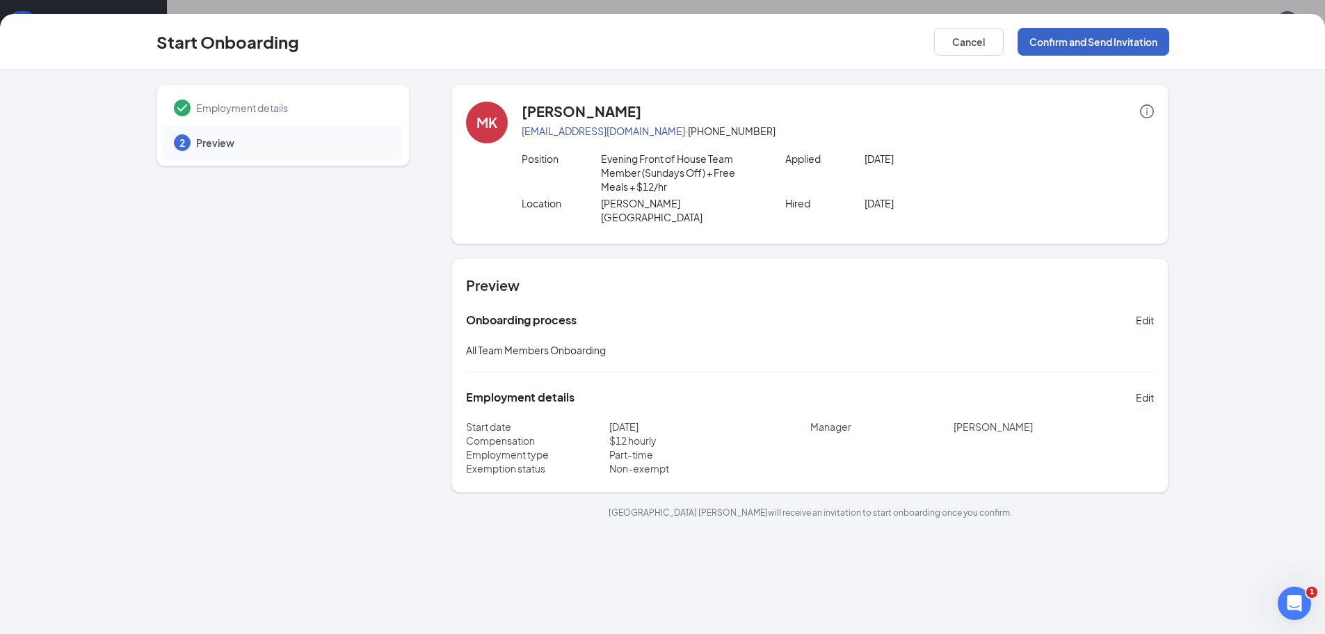
click at [1122, 38] on button "Confirm and Send Invitation" at bounding box center [1094, 42] width 152 height 28
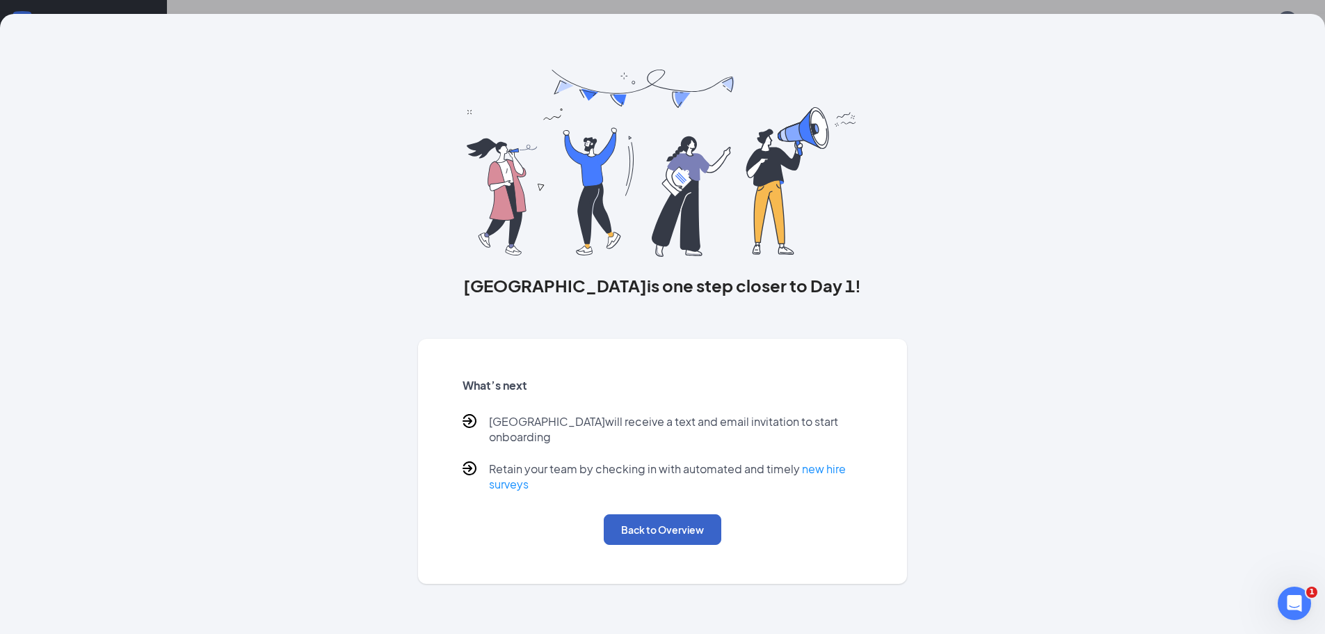
click at [715, 514] on button "Back to Overview" at bounding box center [663, 529] width 118 height 31
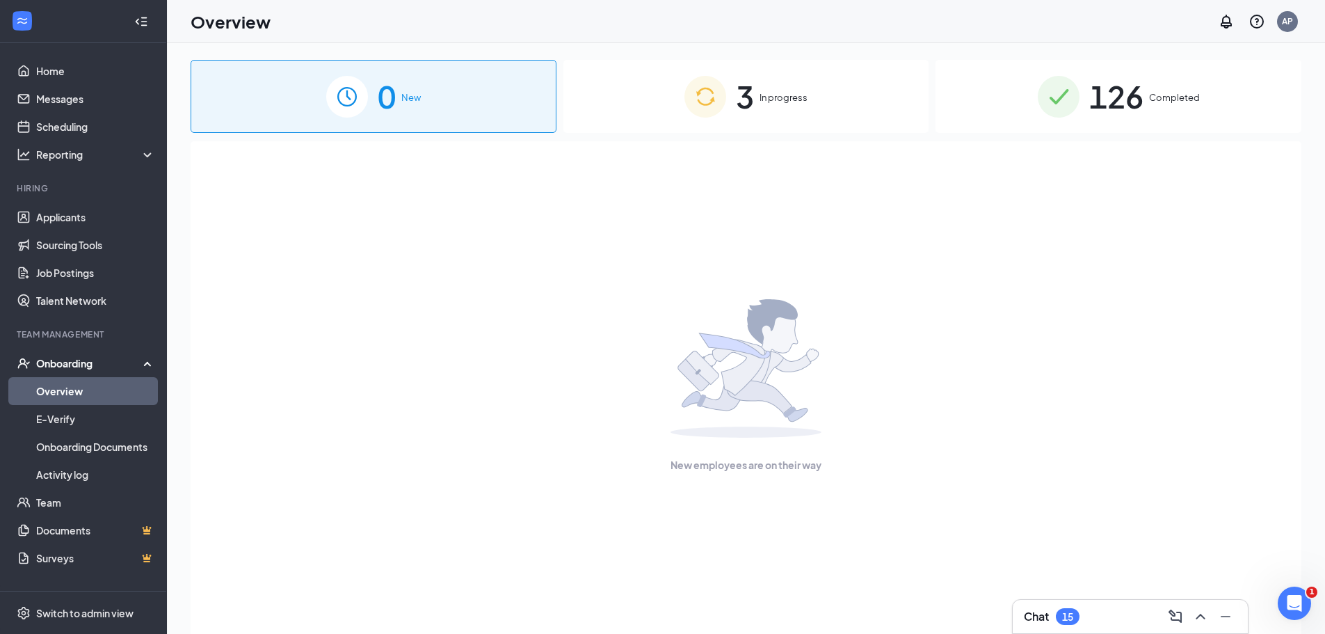
click at [802, 120] on div "3 In progress" at bounding box center [747, 96] width 366 height 73
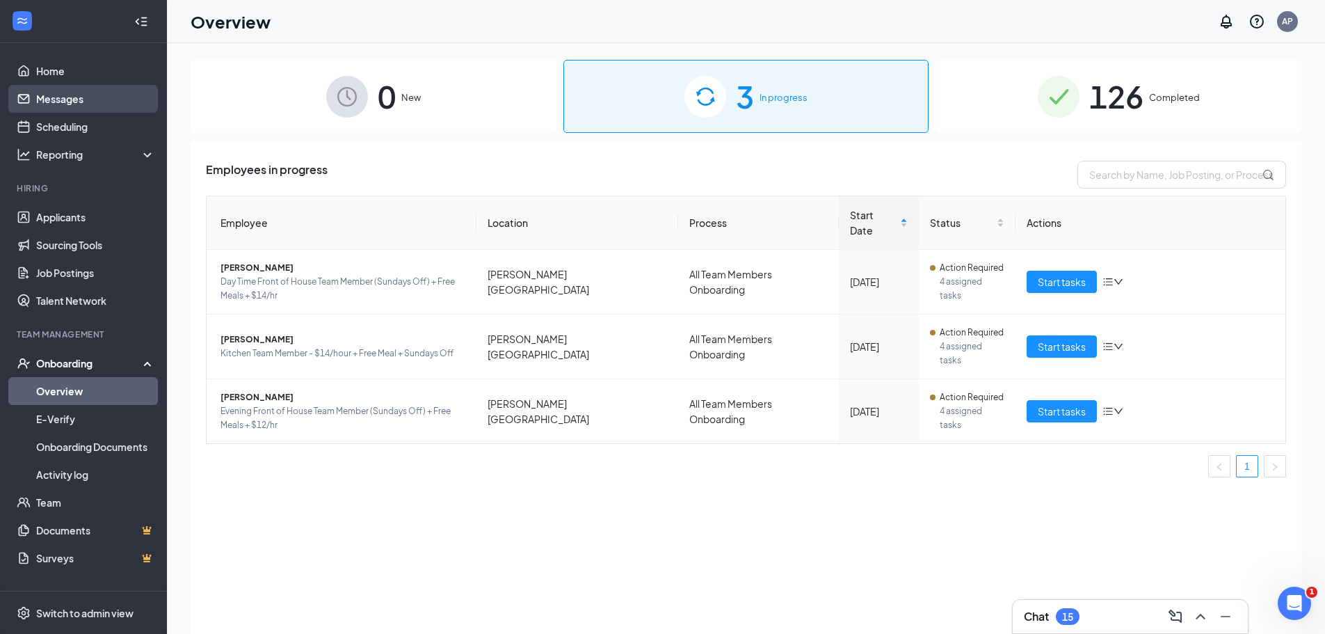
click at [74, 99] on link "Messages" at bounding box center [95, 99] width 119 height 28
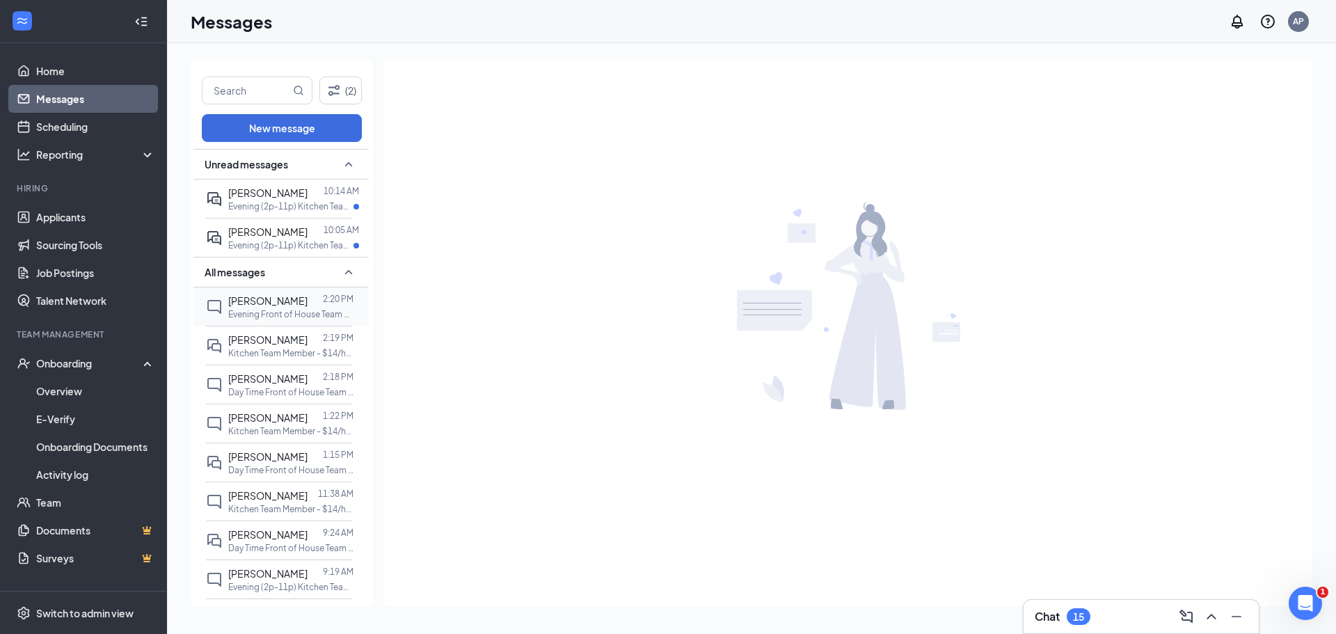
click at [273, 303] on span "Madison Kline" at bounding box center [267, 300] width 79 height 13
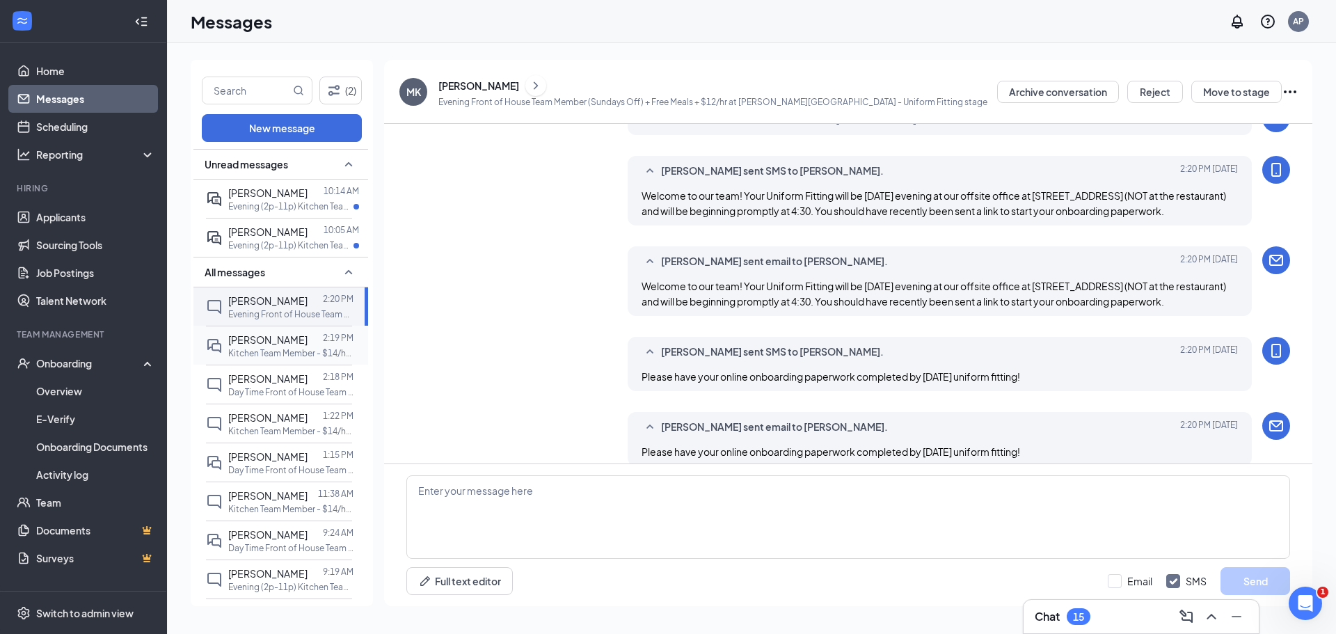
scroll to position [353, 0]
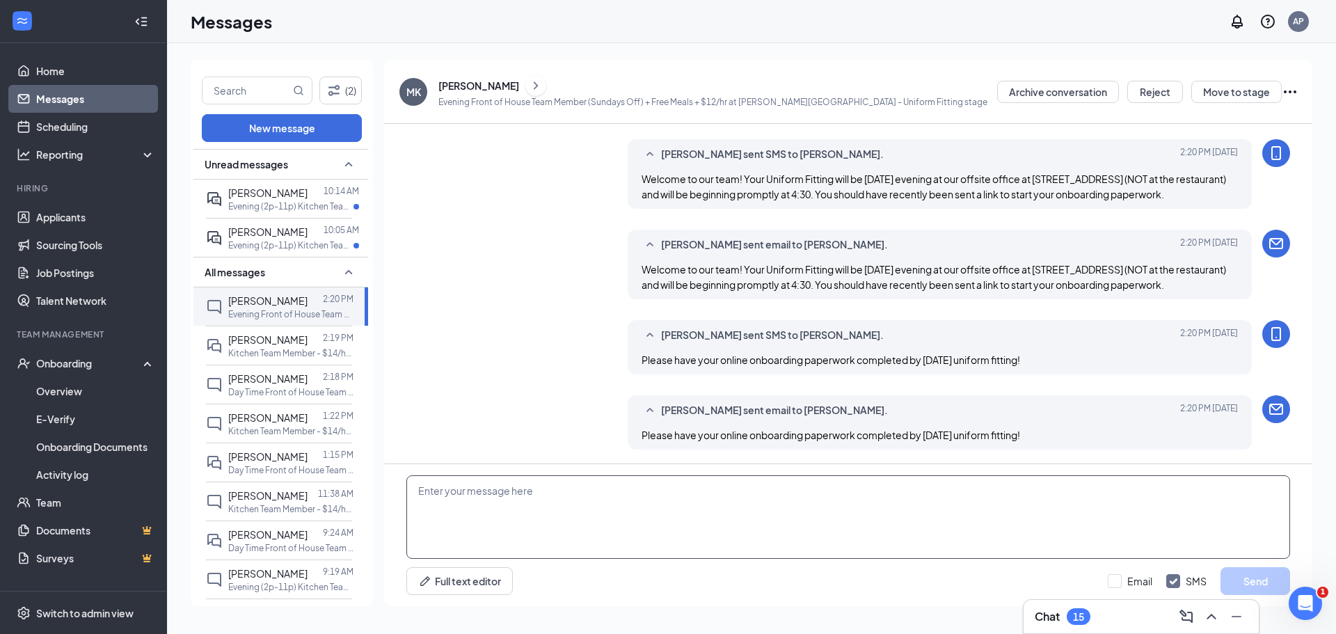
click at [579, 526] on textarea at bounding box center [848, 516] width 884 height 83
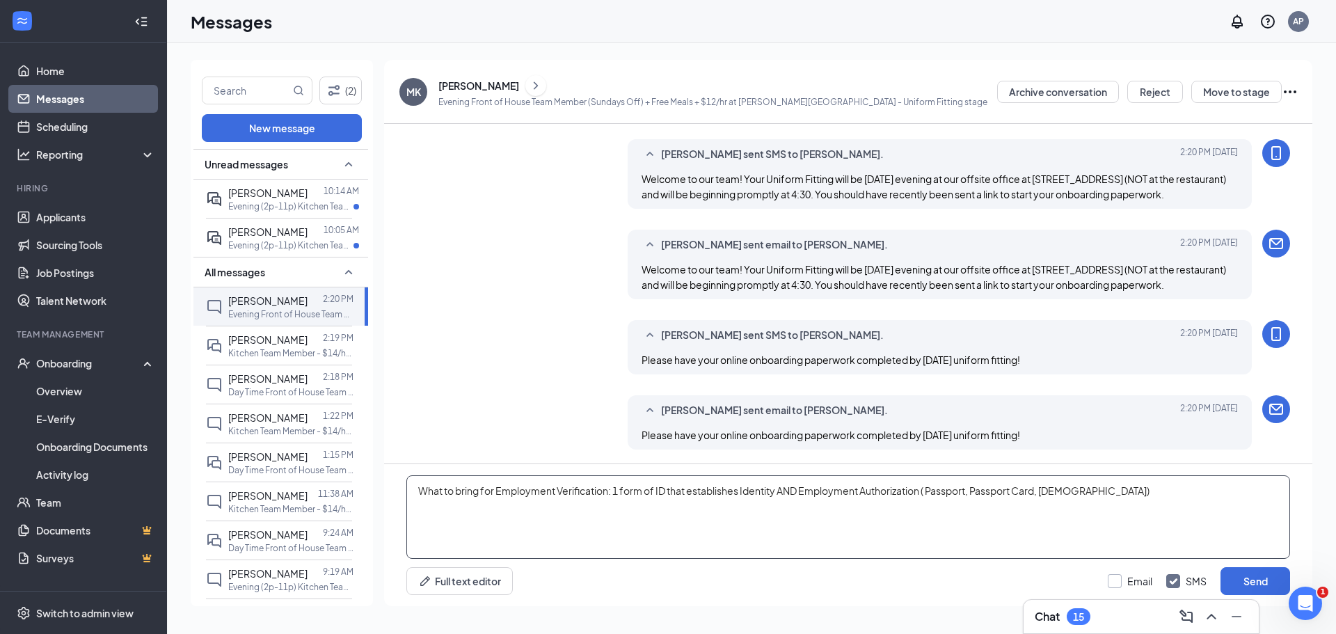
type textarea "What to bring for Employment Verification: 1 form of ID that establishes Identi…"
click at [1139, 580] on input "Email" at bounding box center [1130, 581] width 45 height 14
checkbox input "true"
click at [1257, 583] on button "Send" at bounding box center [1255, 581] width 70 height 28
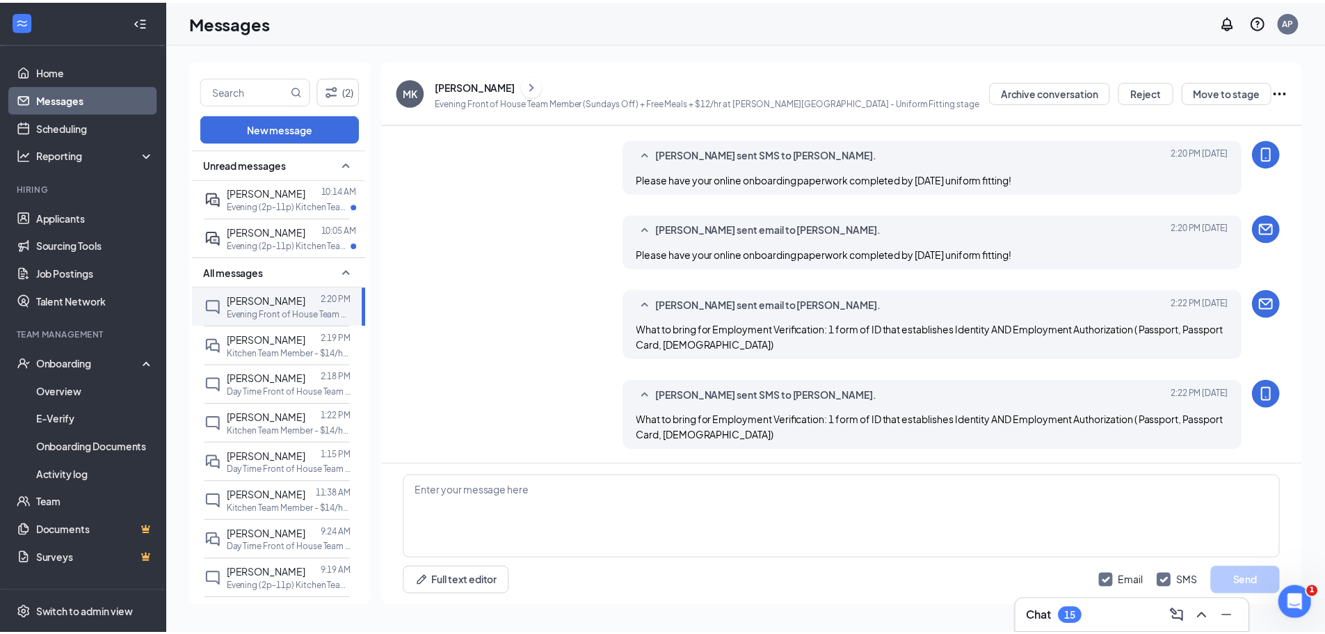
scroll to position [534, 0]
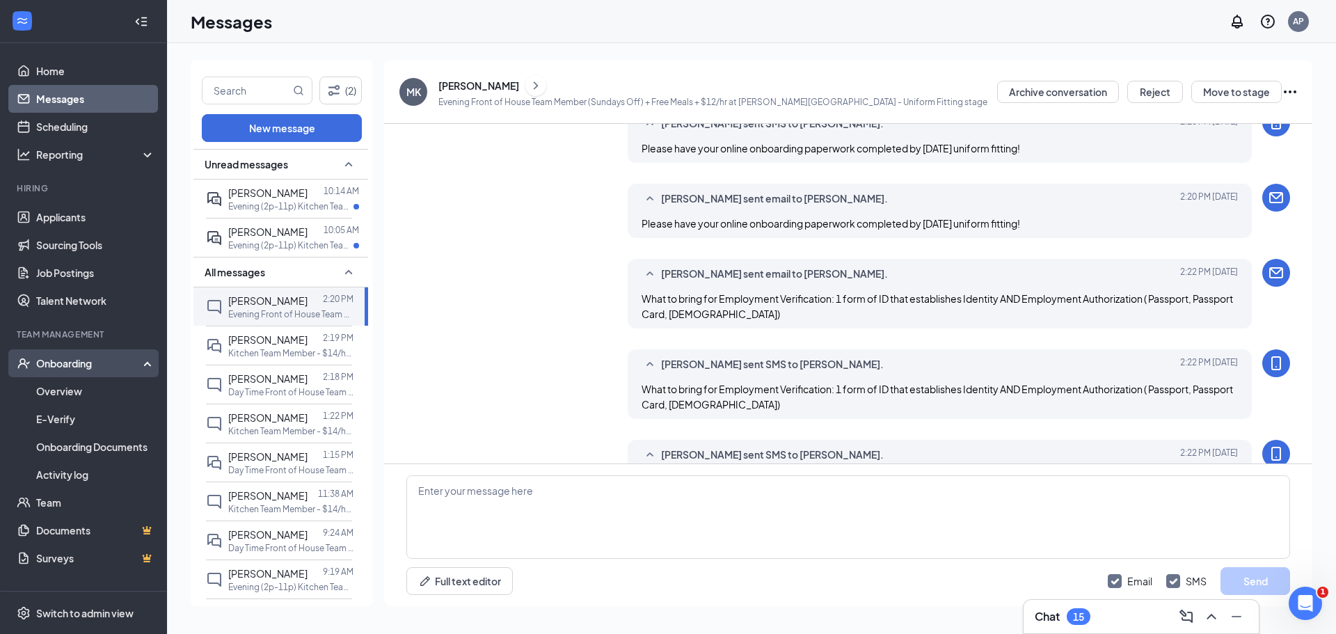
click at [59, 373] on div "Onboarding" at bounding box center [83, 363] width 167 height 28
click at [65, 371] on div "Onboarding" at bounding box center [83, 363] width 167 height 28
click at [64, 396] on link "Overview" at bounding box center [95, 391] width 119 height 28
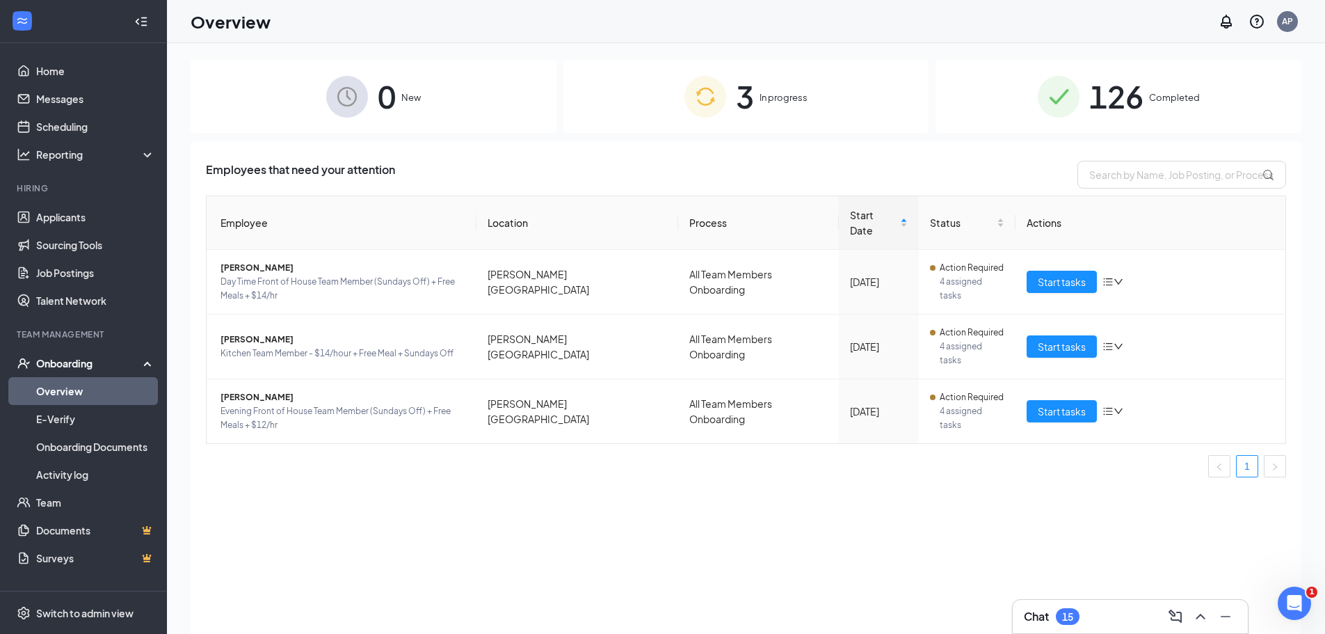
click at [770, 93] on span "In progress" at bounding box center [784, 97] width 48 height 14
